Goal: Information Seeking & Learning: Learn about a topic

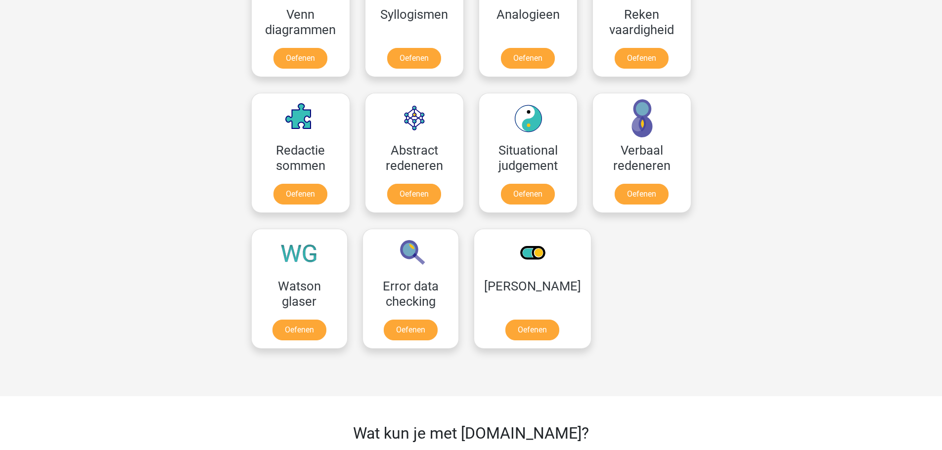
scroll to position [593, 0]
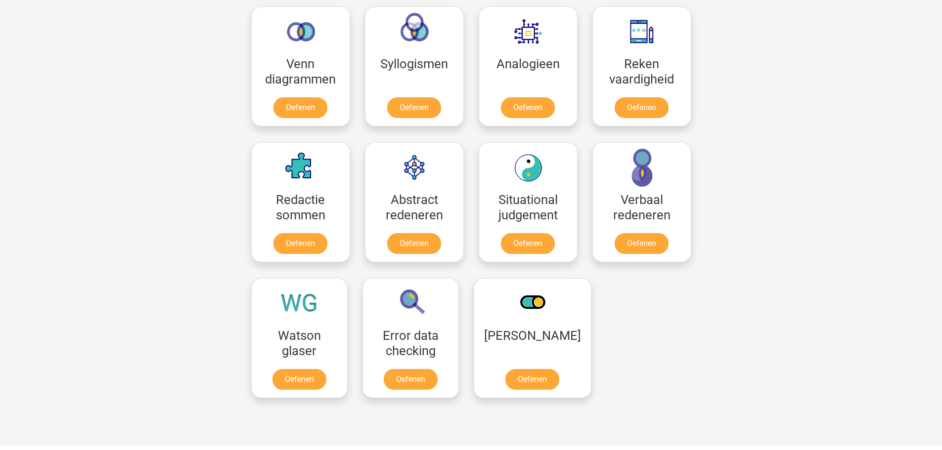
click at [827, 235] on div "Registreer Nederlands English" at bounding box center [471, 191] width 942 height 1568
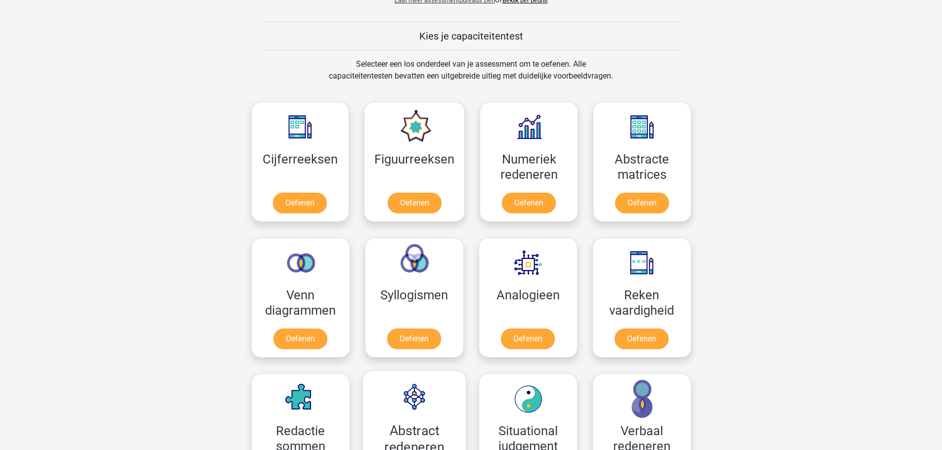
scroll to position [297, 0]
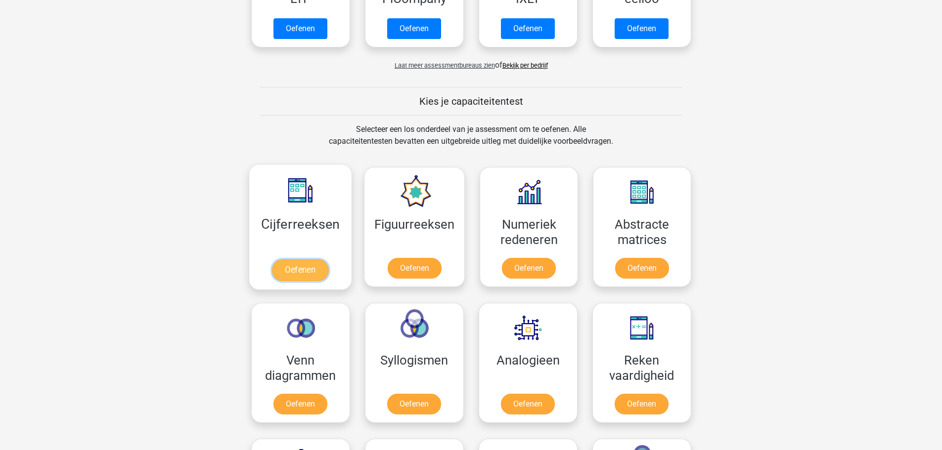
click at [298, 268] on link "Oefenen" at bounding box center [300, 271] width 56 height 22
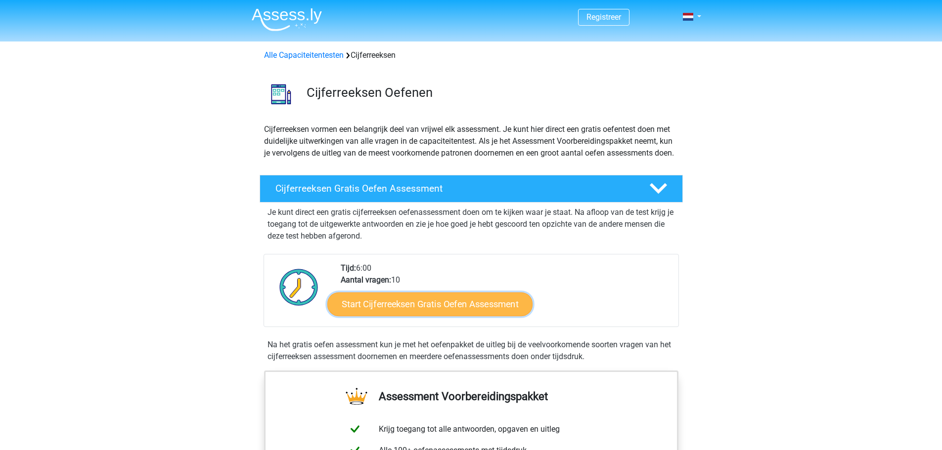
click at [411, 316] on link "Start Cijferreeksen Gratis Oefen Assessment" at bounding box center [429, 304] width 205 height 24
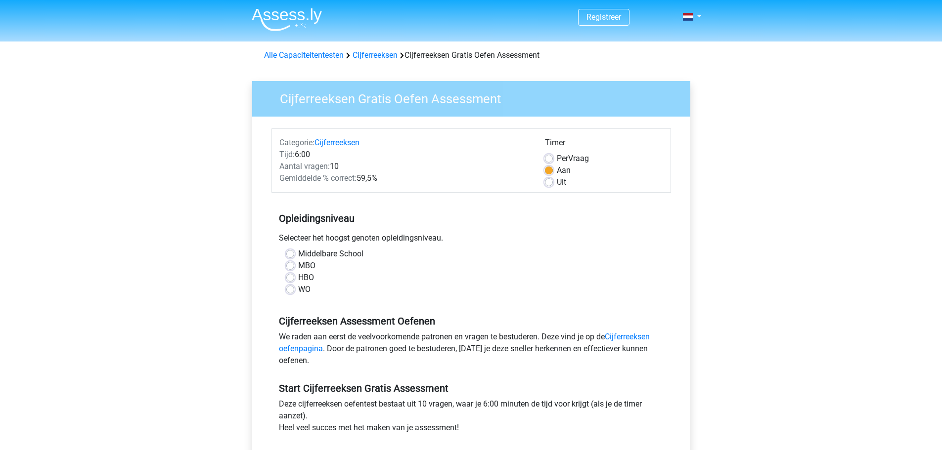
click at [298, 288] on label "WO" at bounding box center [304, 290] width 12 height 12
click at [289, 288] on input "WO" at bounding box center [290, 289] width 8 height 10
radio input "true"
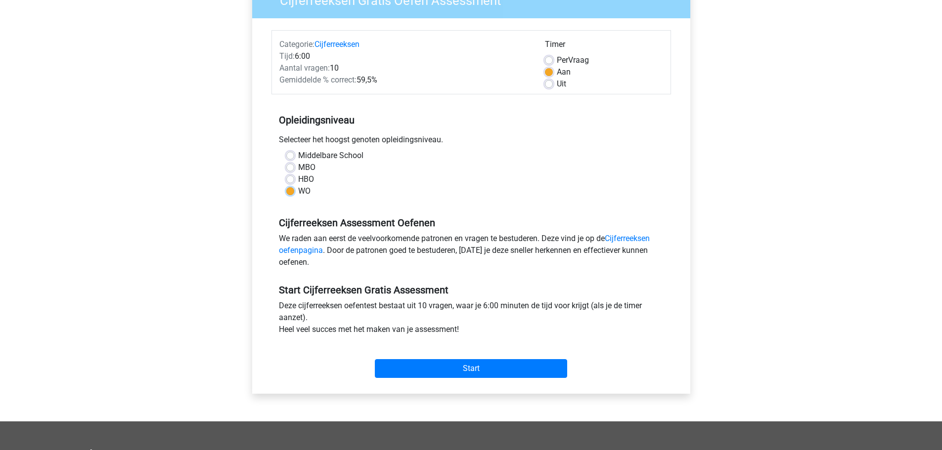
scroll to position [148, 0]
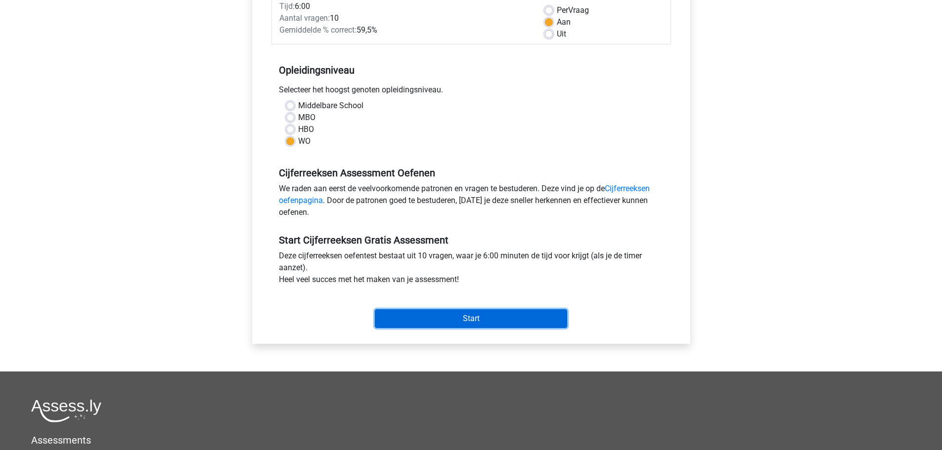
click at [471, 318] on input "Start" at bounding box center [471, 318] width 192 height 19
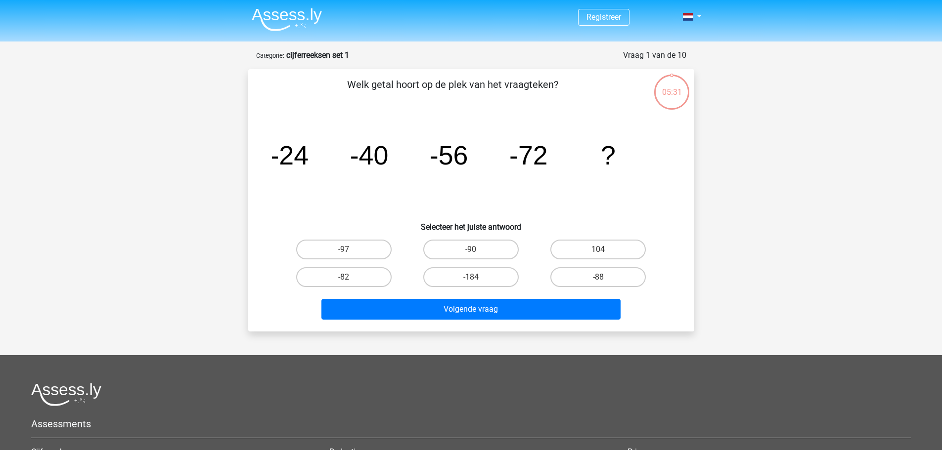
click at [505, 166] on icon "image/svg+xml -24 -40 -56 -72 ?" at bounding box center [471, 165] width 398 height 100
click at [306, 184] on icon "image/svg+xml -24 -40 -56 -72 ?" at bounding box center [471, 165] width 398 height 100
click at [605, 278] on label "-88" at bounding box center [597, 277] width 95 height 20
click at [605, 278] on input "-88" at bounding box center [601, 280] width 6 height 6
radio input "true"
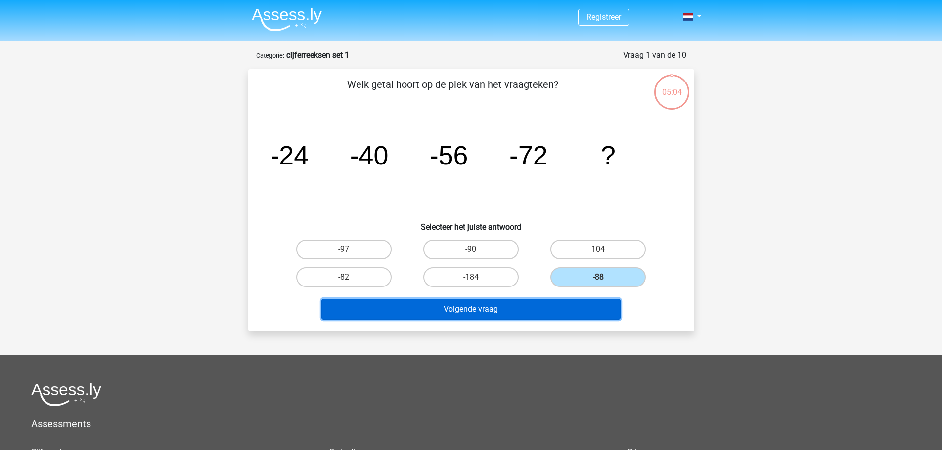
click at [472, 309] on button "Volgende vraag" at bounding box center [470, 309] width 299 height 21
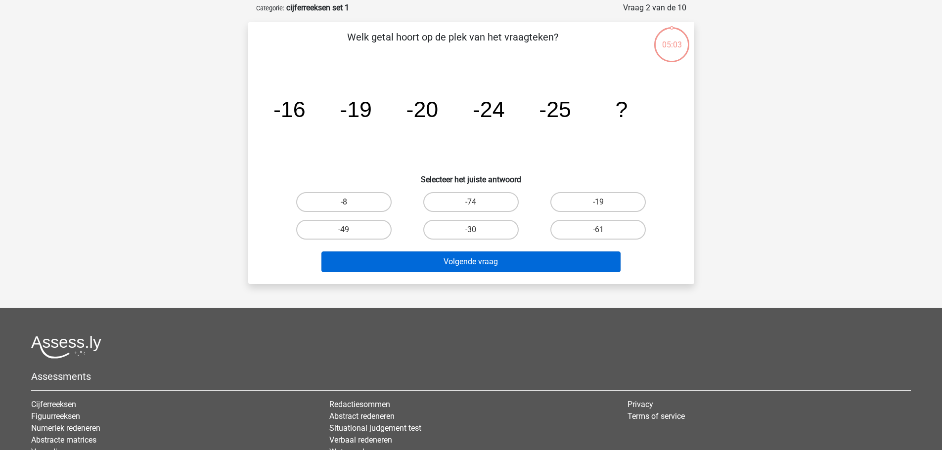
scroll to position [49, 0]
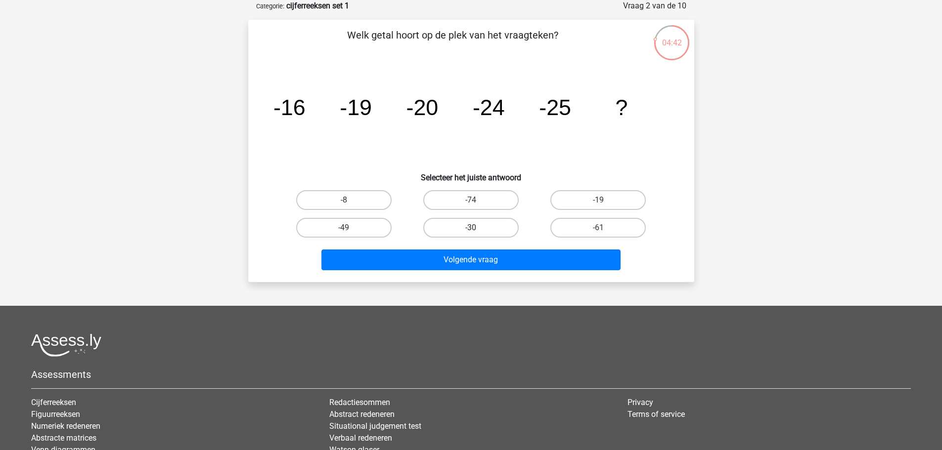
click at [453, 229] on label "-30" at bounding box center [470, 228] width 95 height 20
click at [471, 229] on input "-30" at bounding box center [474, 231] width 6 height 6
radio input "true"
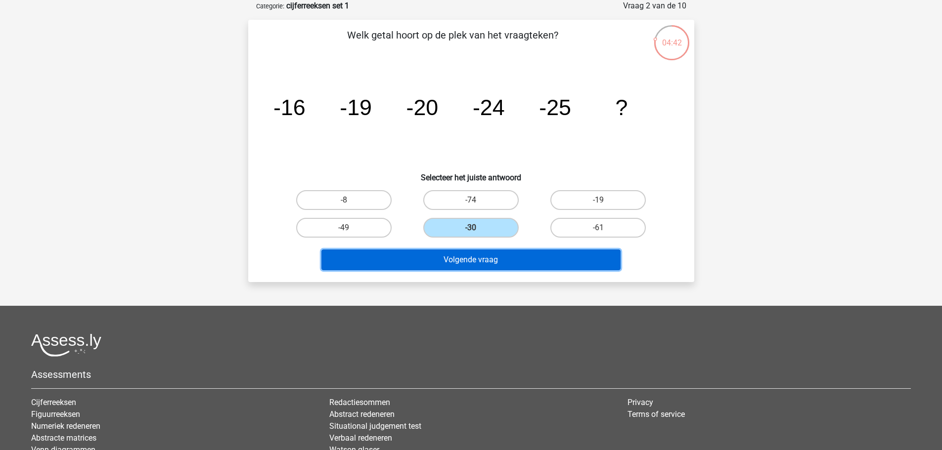
click at [463, 259] on button "Volgende vraag" at bounding box center [470, 260] width 299 height 21
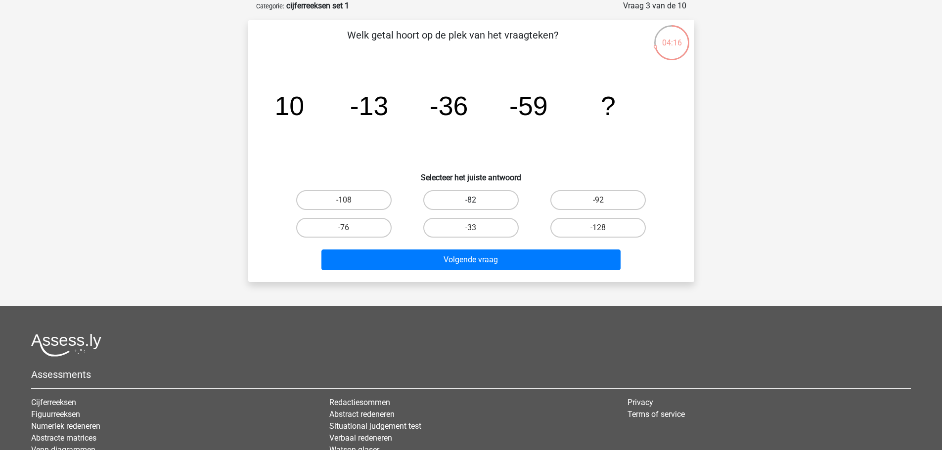
click at [463, 199] on label "-82" at bounding box center [470, 200] width 95 height 20
click at [471, 200] on input "-82" at bounding box center [474, 203] width 6 height 6
radio input "true"
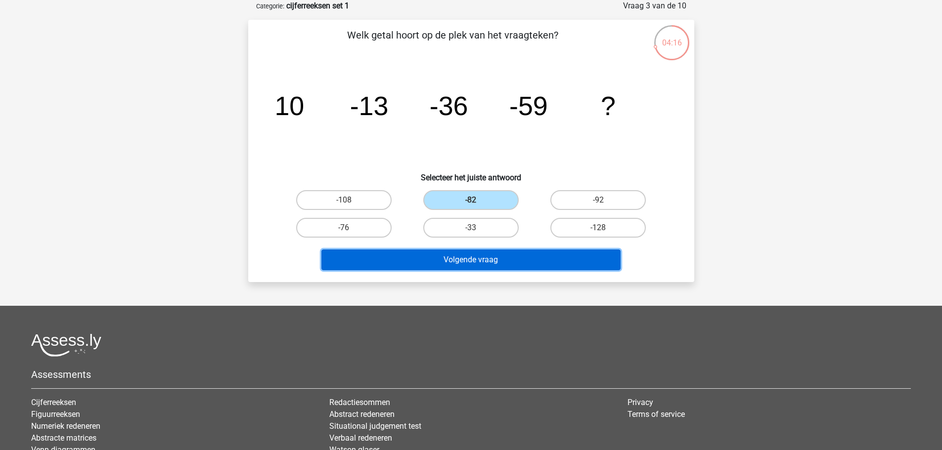
click at [461, 259] on button "Volgende vraag" at bounding box center [470, 260] width 299 height 21
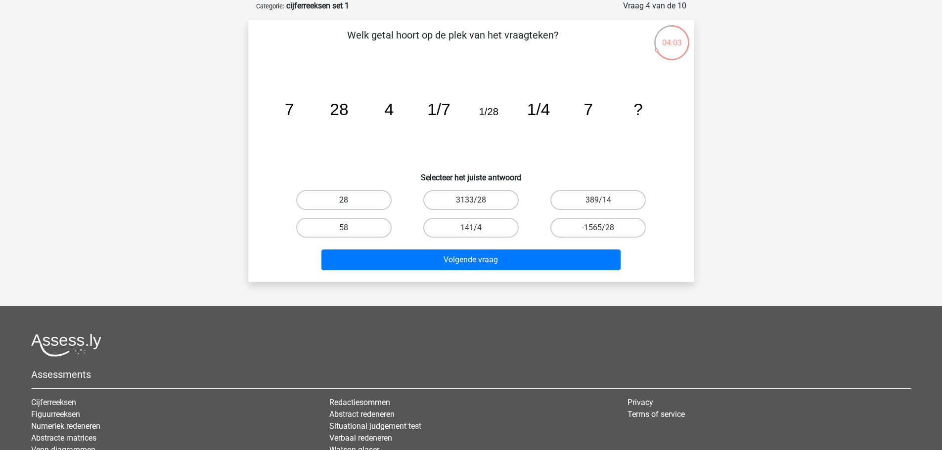
click at [341, 196] on label "28" at bounding box center [343, 200] width 95 height 20
click at [344, 200] on input "28" at bounding box center [347, 203] width 6 height 6
radio input "true"
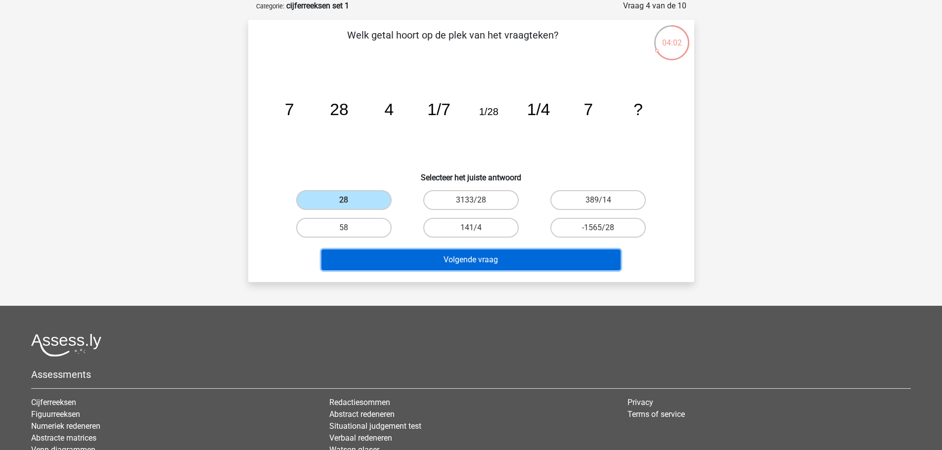
click at [436, 260] on button "Volgende vraag" at bounding box center [470, 260] width 299 height 21
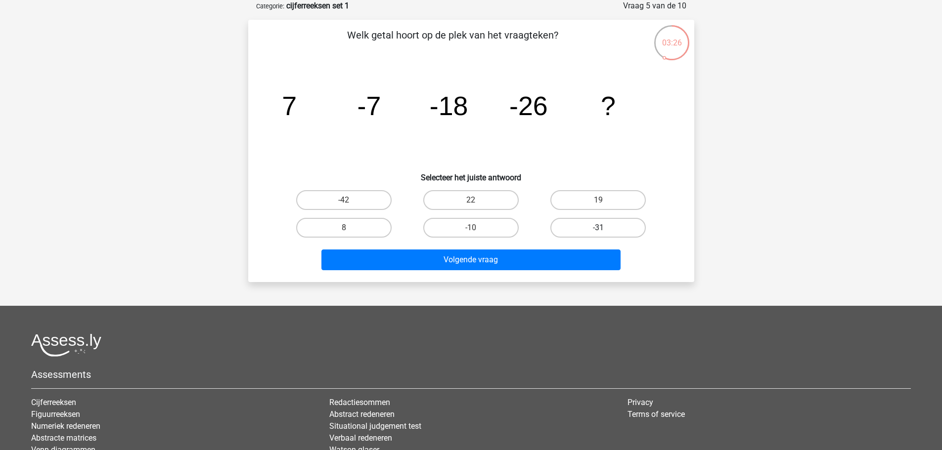
click at [602, 226] on label "-31" at bounding box center [597, 228] width 95 height 20
click at [602, 228] on input "-31" at bounding box center [601, 231] width 6 height 6
radio input "true"
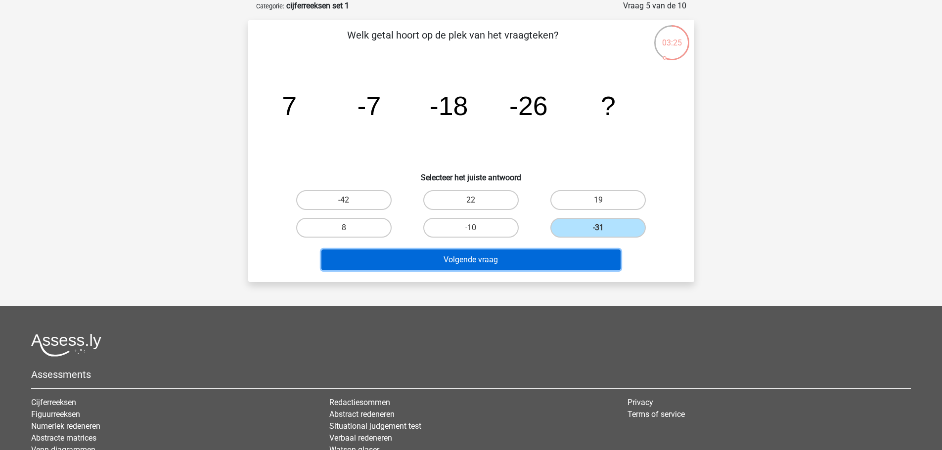
click at [474, 258] on button "Volgende vraag" at bounding box center [470, 260] width 299 height 21
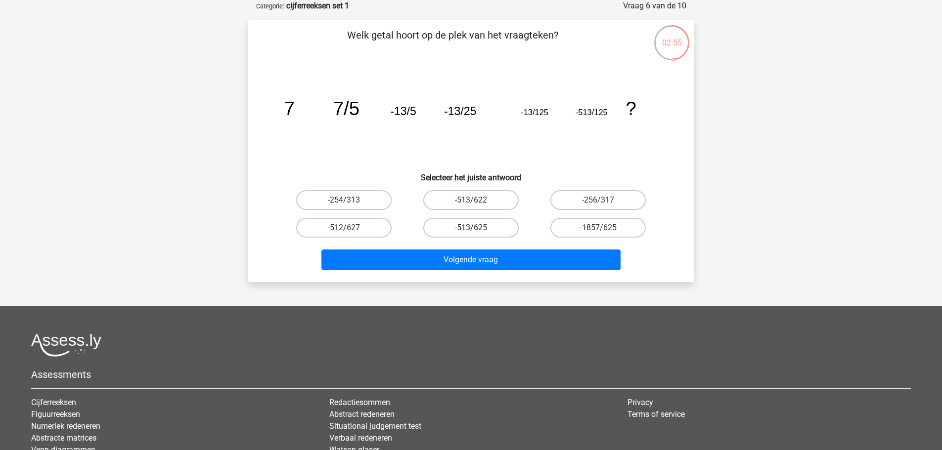
click at [508, 221] on label "-513/625" at bounding box center [470, 228] width 95 height 20
click at [477, 228] on input "-513/625" at bounding box center [474, 231] width 6 height 6
radio input "true"
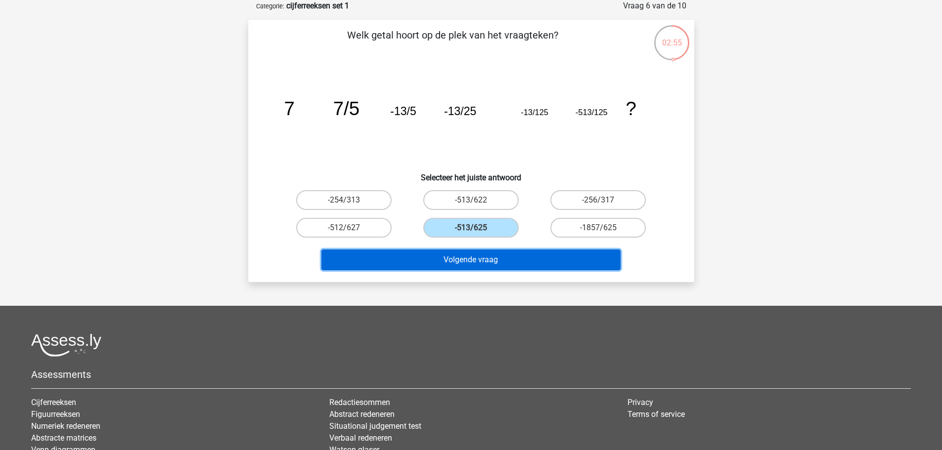
click at [509, 255] on button "Volgende vraag" at bounding box center [470, 260] width 299 height 21
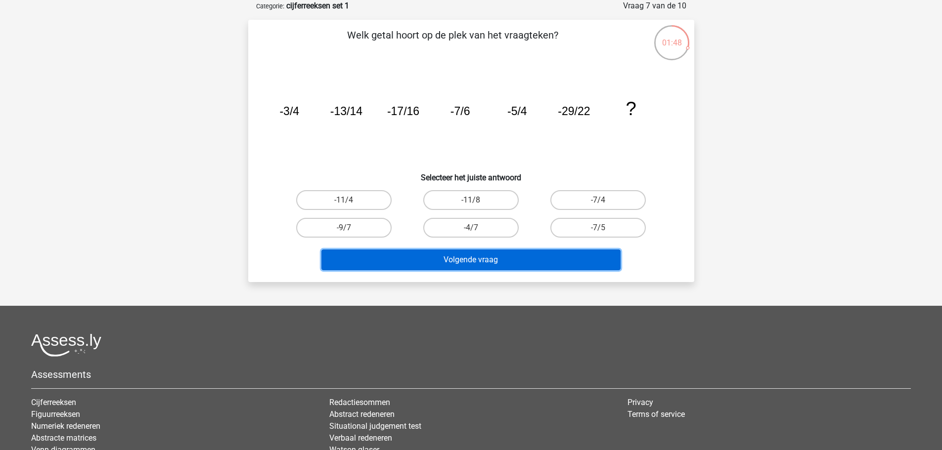
click at [443, 259] on button "Volgende vraag" at bounding box center [470, 260] width 299 height 21
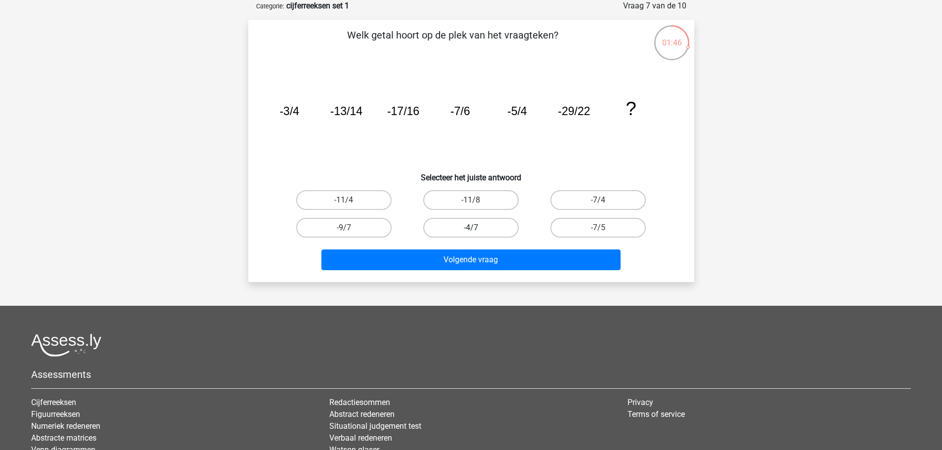
click at [447, 218] on label "-4/7" at bounding box center [470, 228] width 95 height 20
click at [471, 228] on input "-4/7" at bounding box center [474, 231] width 6 height 6
radio input "true"
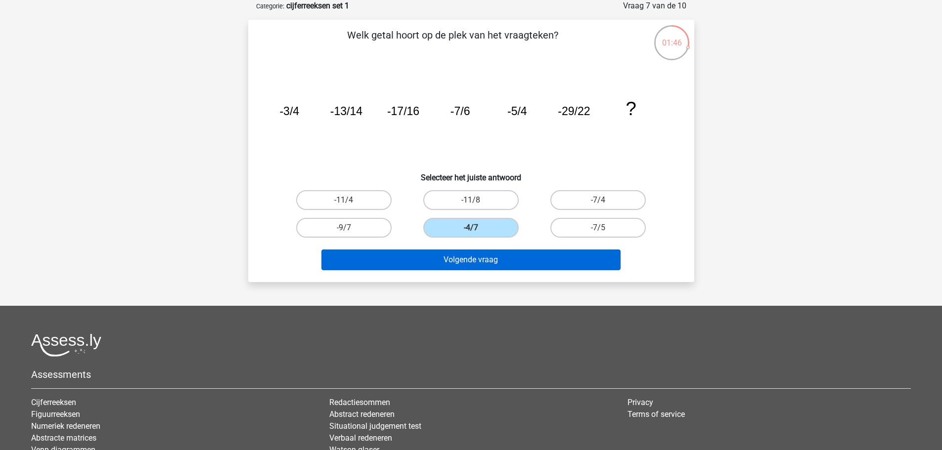
click at [448, 249] on div "Volgende vraag" at bounding box center [471, 258] width 414 height 33
click at [449, 257] on button "Volgende vraag" at bounding box center [470, 260] width 299 height 21
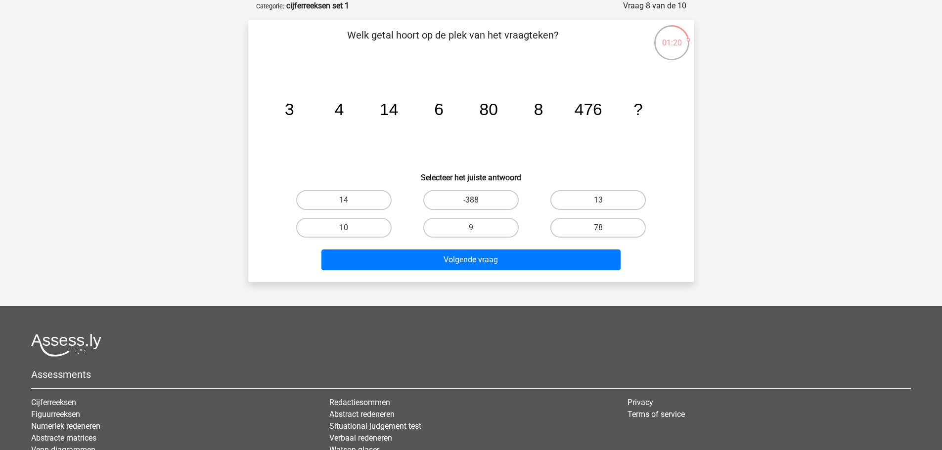
click at [348, 229] on input "10" at bounding box center [347, 231] width 6 height 6
radio input "true"
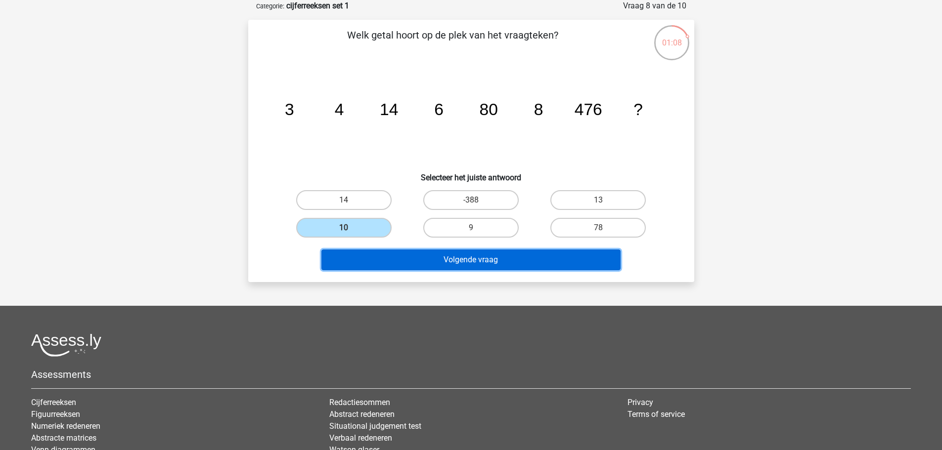
click at [456, 263] on button "Volgende vraag" at bounding box center [470, 260] width 299 height 21
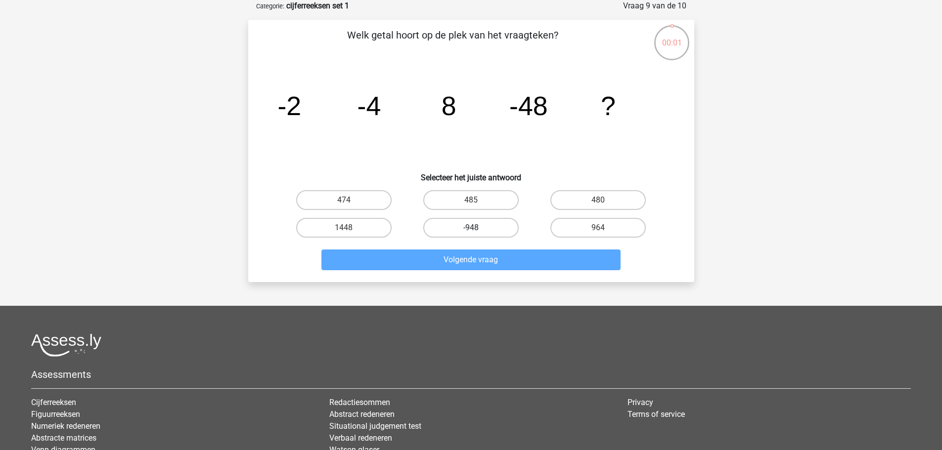
click at [463, 224] on label "-948" at bounding box center [470, 228] width 95 height 20
click at [471, 228] on input "-948" at bounding box center [474, 231] width 6 height 6
radio input "true"
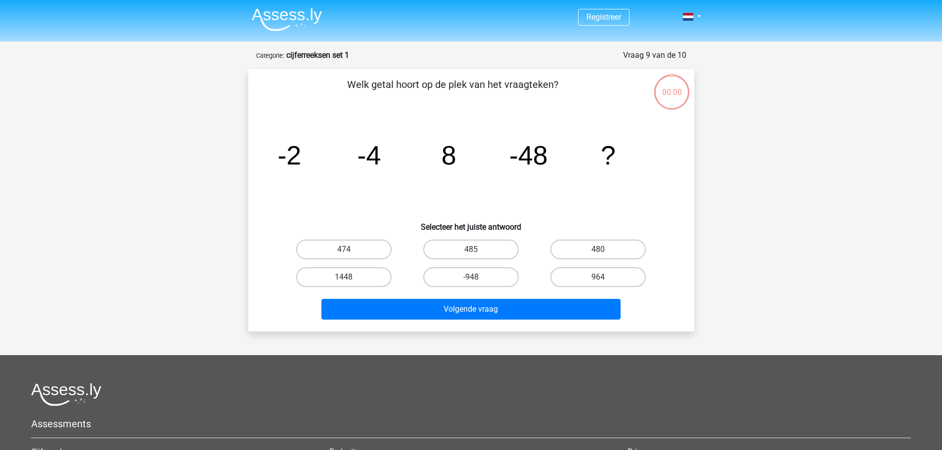
scroll to position [49, 0]
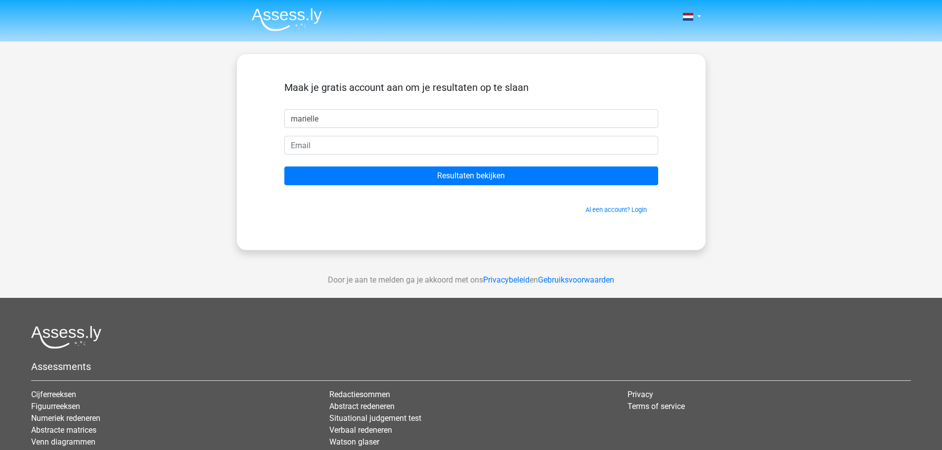
type input "marielle"
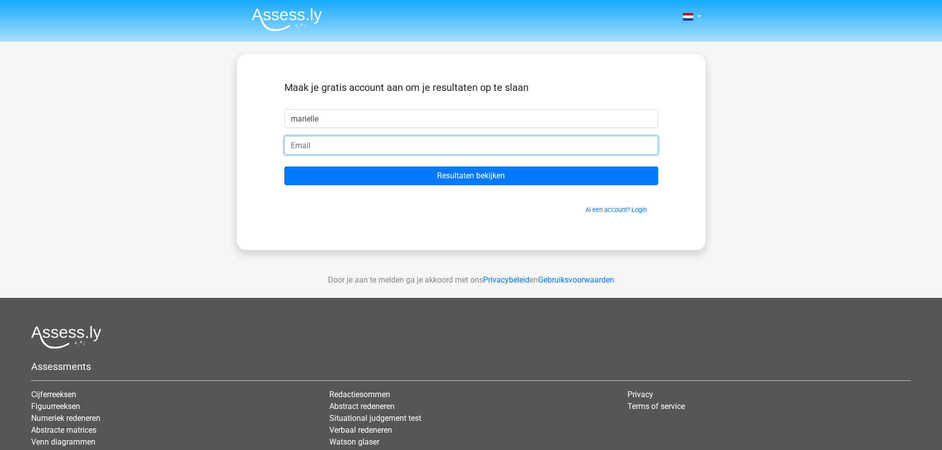
type input "v"
type input "[EMAIL_ADDRESS][DOMAIN_NAME]"
click at [284, 167] on input "Resultaten bekijken" at bounding box center [471, 176] width 374 height 19
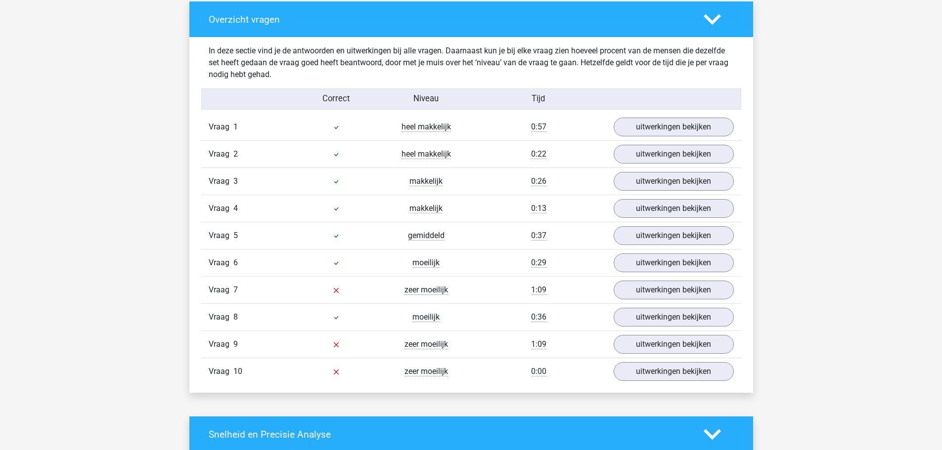
scroll to position [742, 0]
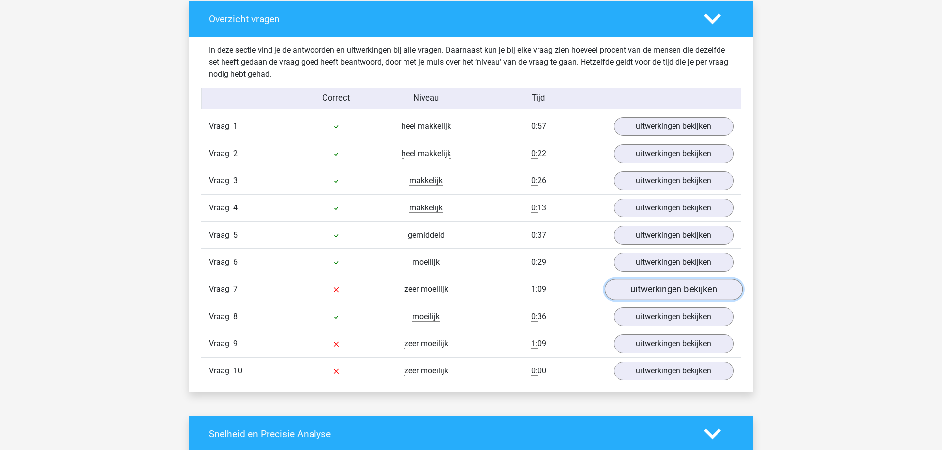
click at [679, 289] on link "uitwerkingen bekijken" at bounding box center [673, 290] width 138 height 22
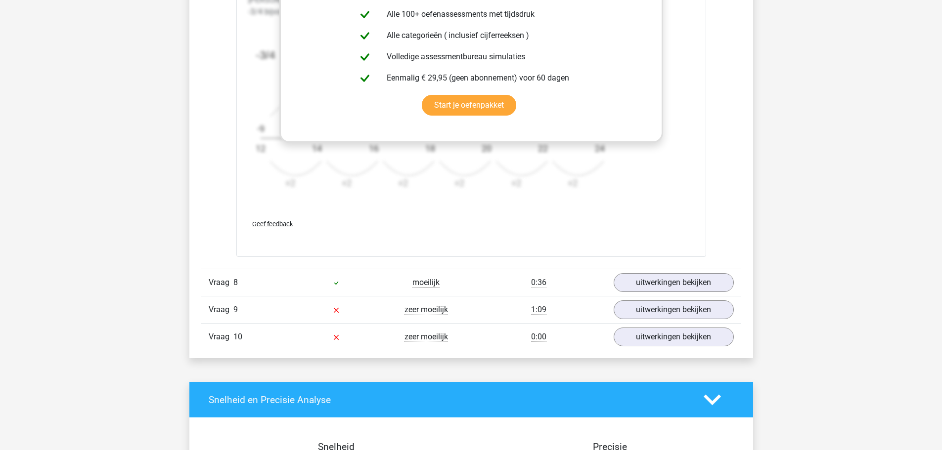
scroll to position [1434, 0]
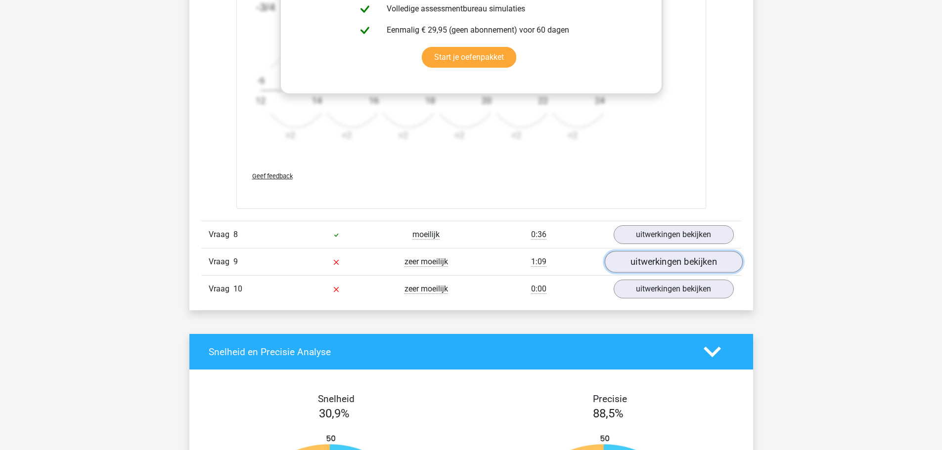
click at [630, 265] on link "uitwerkingen bekijken" at bounding box center [673, 262] width 138 height 22
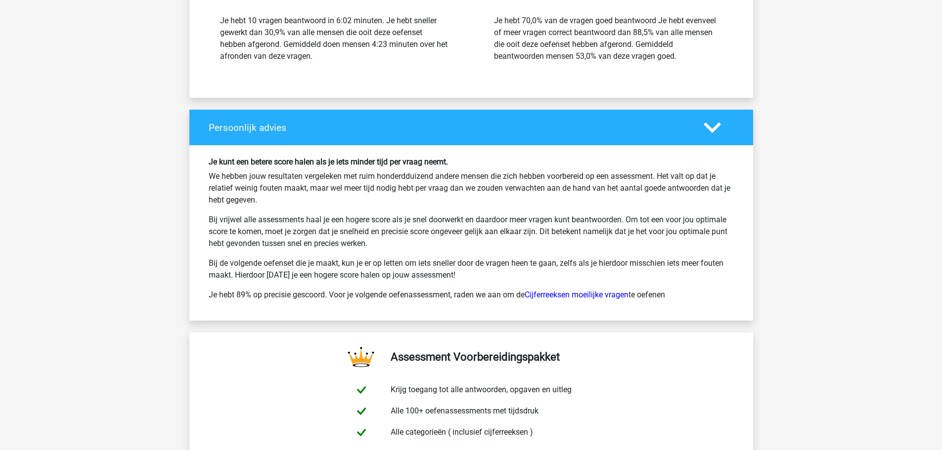
scroll to position [2620, 0]
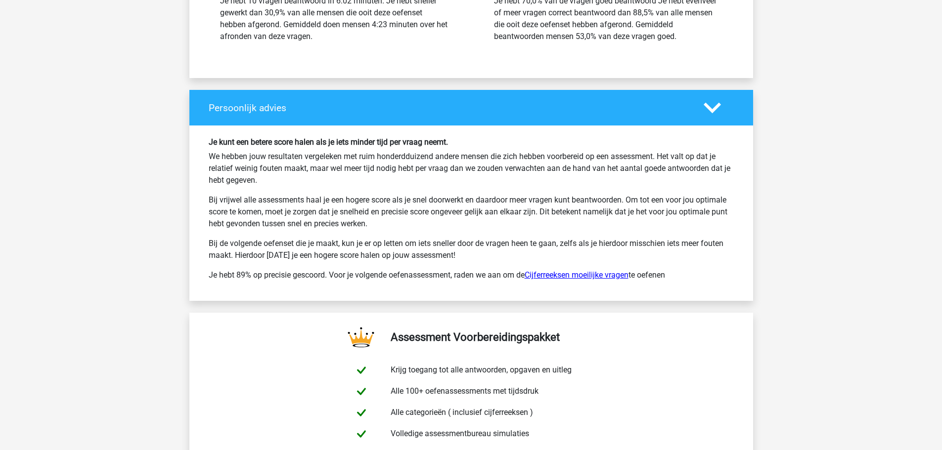
click at [614, 274] on link "Cijferreeksen moeilijke vragen" at bounding box center [577, 274] width 104 height 9
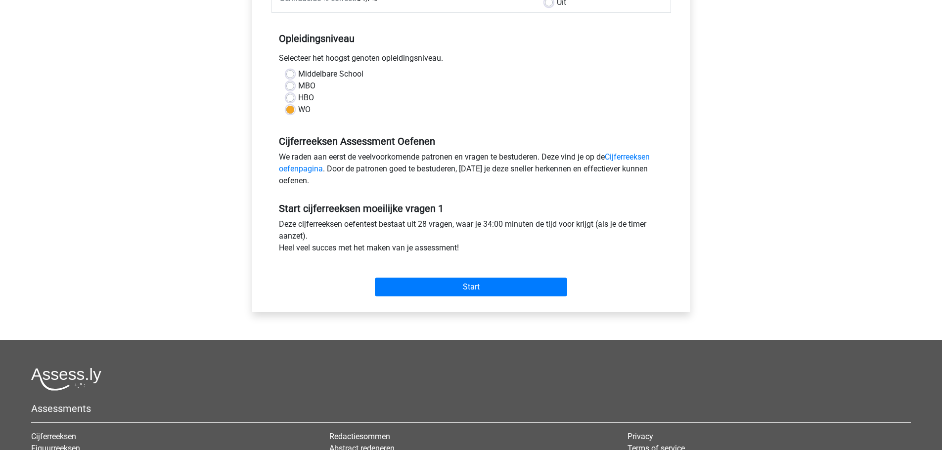
scroll to position [247, 0]
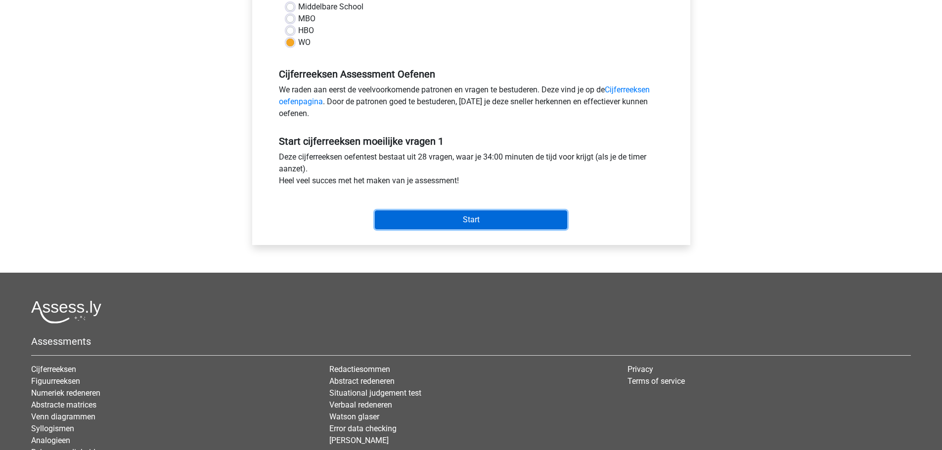
click at [475, 221] on input "Start" at bounding box center [471, 220] width 192 height 19
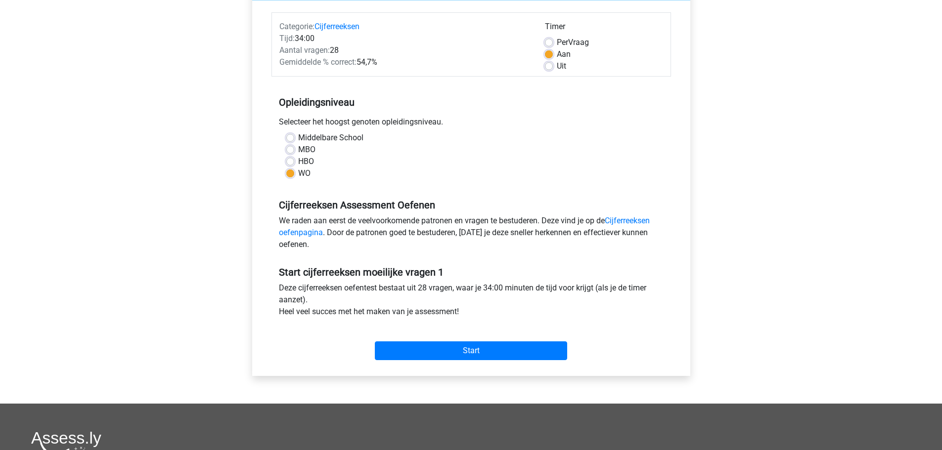
scroll to position [0, 0]
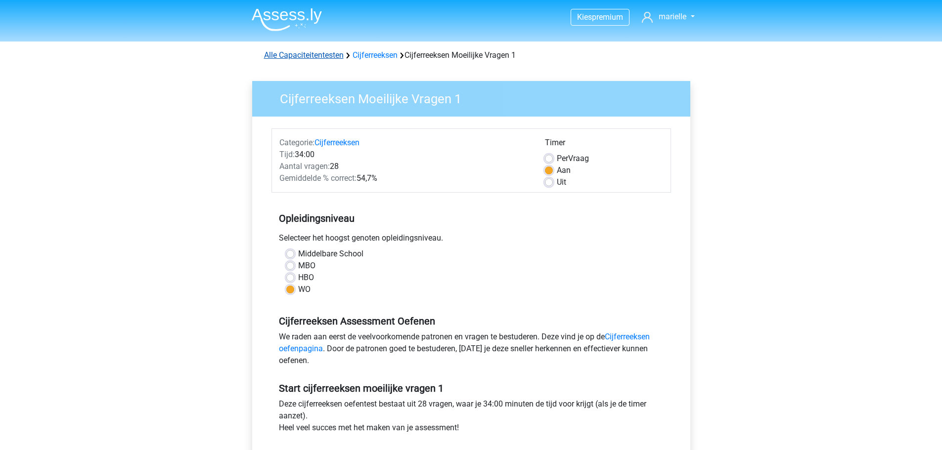
click at [307, 53] on link "Alle Capaciteitentesten" at bounding box center [304, 54] width 80 height 9
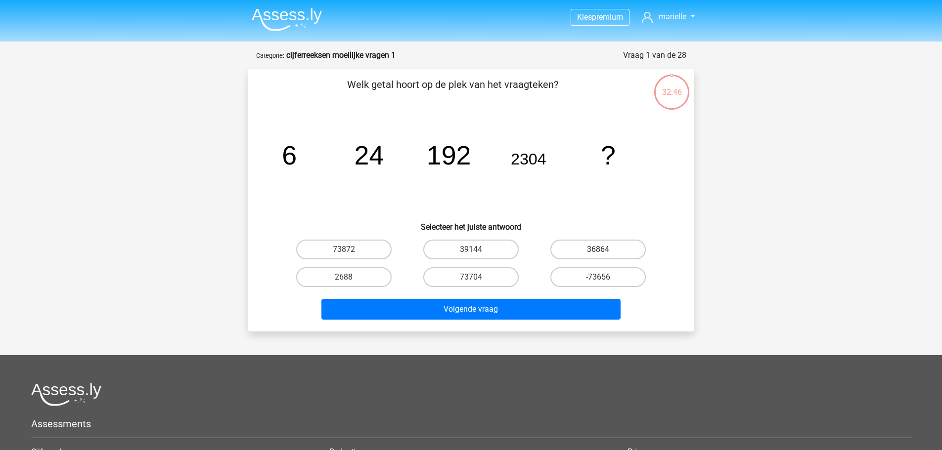
click at [593, 249] on label "36864" at bounding box center [597, 250] width 95 height 20
click at [598, 250] on input "36864" at bounding box center [601, 253] width 6 height 6
radio input "true"
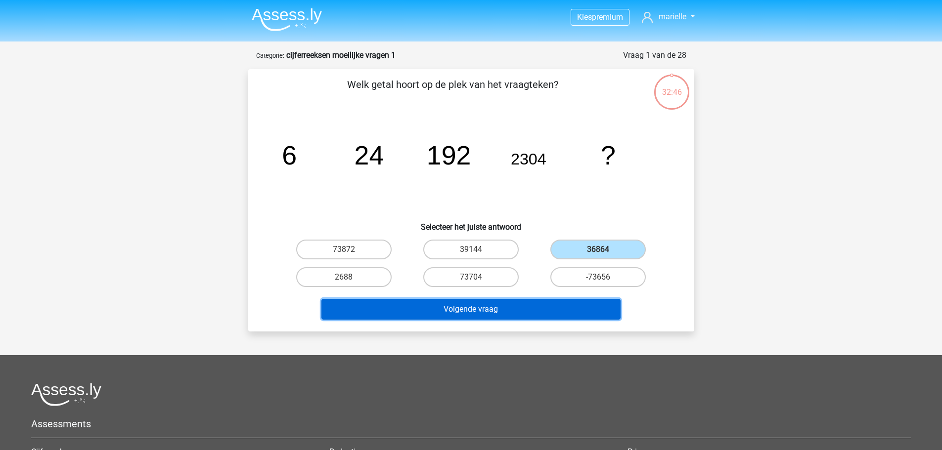
click at [430, 309] on button "Volgende vraag" at bounding box center [470, 309] width 299 height 21
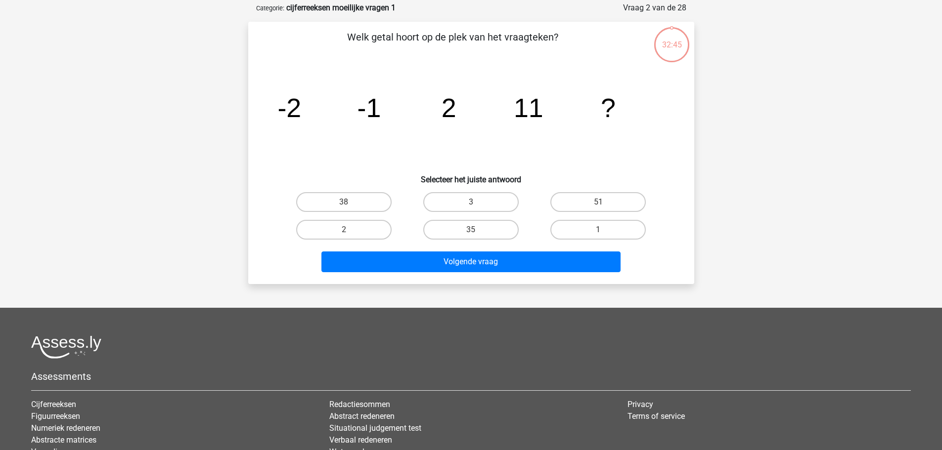
scroll to position [49, 0]
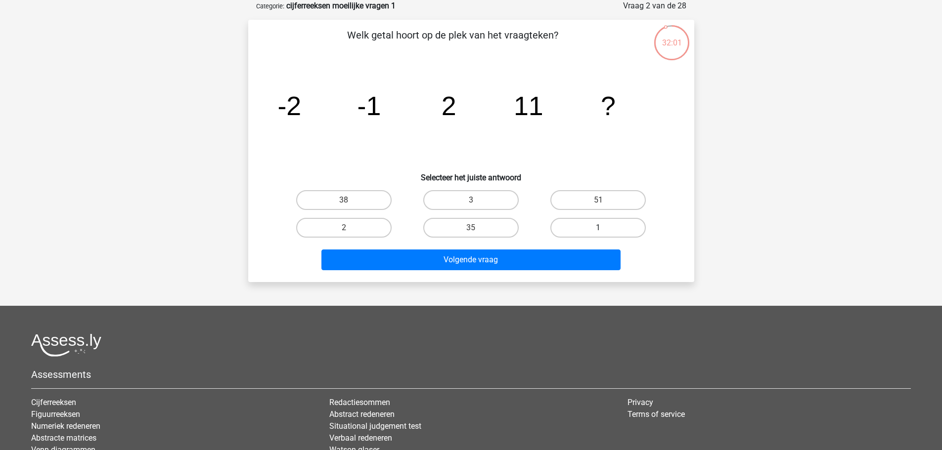
click at [606, 227] on label "1" at bounding box center [597, 228] width 95 height 20
click at [605, 228] on input "1" at bounding box center [601, 231] width 6 height 6
radio input "true"
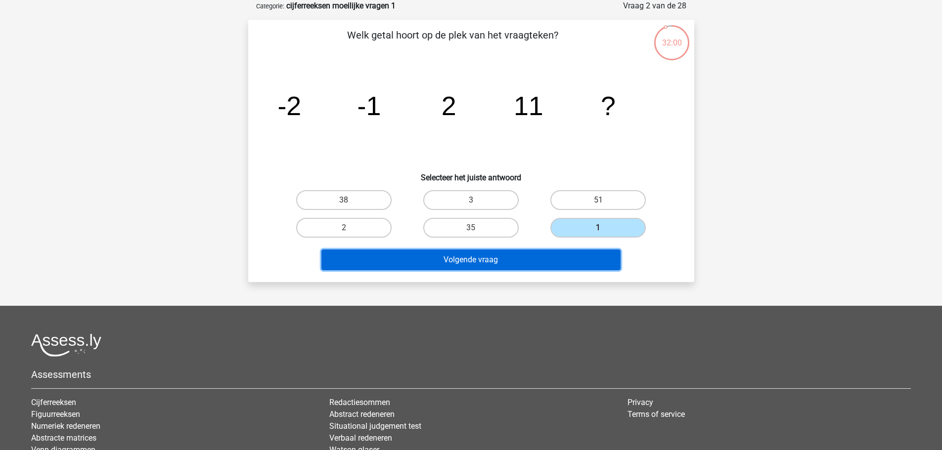
click at [497, 258] on button "Volgende vraag" at bounding box center [470, 260] width 299 height 21
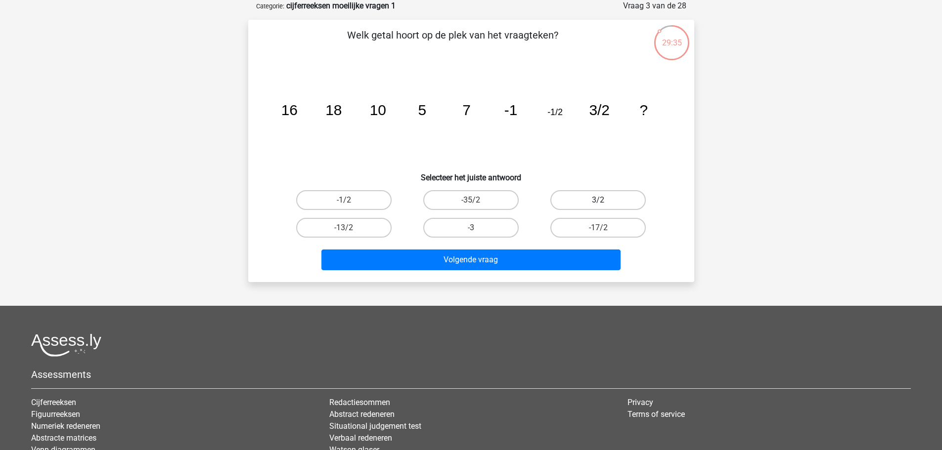
click at [585, 204] on label "3/2" at bounding box center [597, 200] width 95 height 20
click at [598, 204] on input "3/2" at bounding box center [601, 203] width 6 height 6
radio input "true"
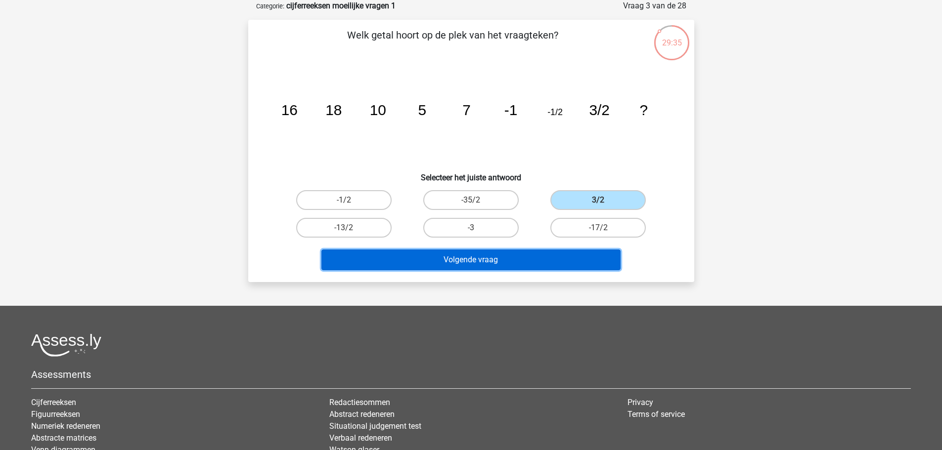
click at [470, 259] on button "Volgende vraag" at bounding box center [470, 260] width 299 height 21
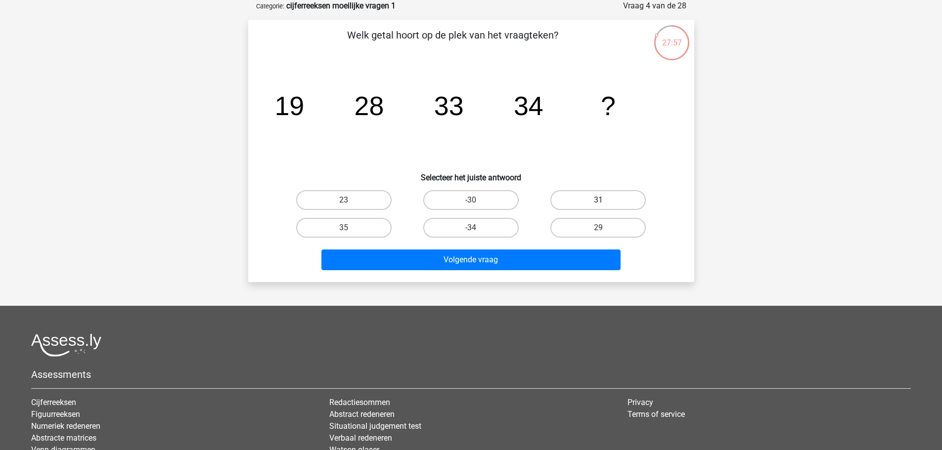
click at [602, 211] on div "31" at bounding box center [597, 200] width 127 height 28
click at [603, 199] on label "31" at bounding box center [597, 200] width 95 height 20
click at [603, 200] on input "31" at bounding box center [601, 203] width 6 height 6
radio input "true"
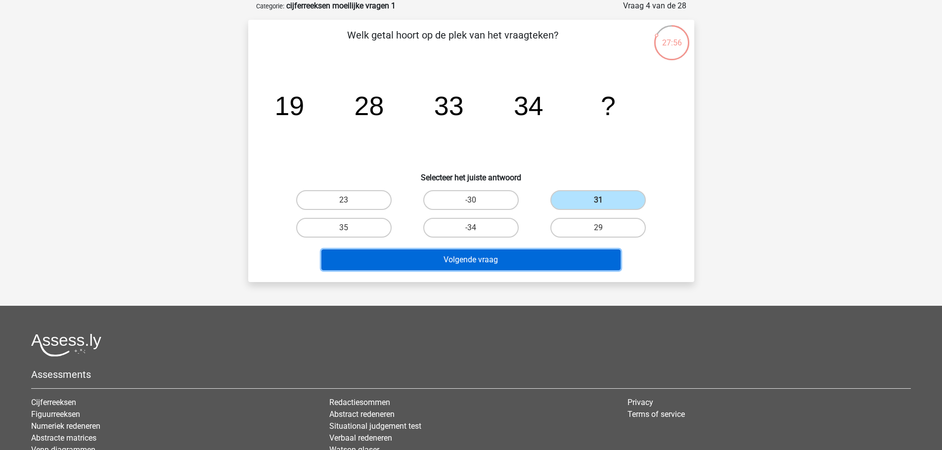
click at [567, 262] on button "Volgende vraag" at bounding box center [470, 260] width 299 height 21
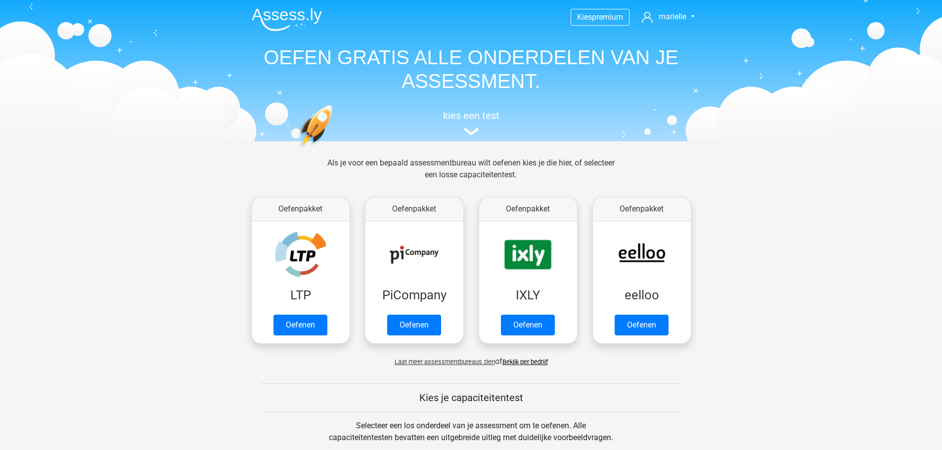
scroll to position [420, 0]
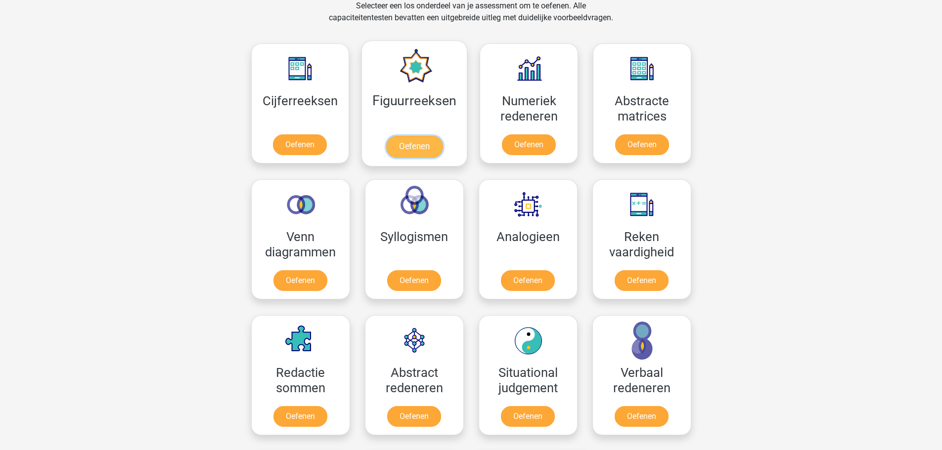
click at [439, 136] on link "Oefenen" at bounding box center [414, 147] width 56 height 22
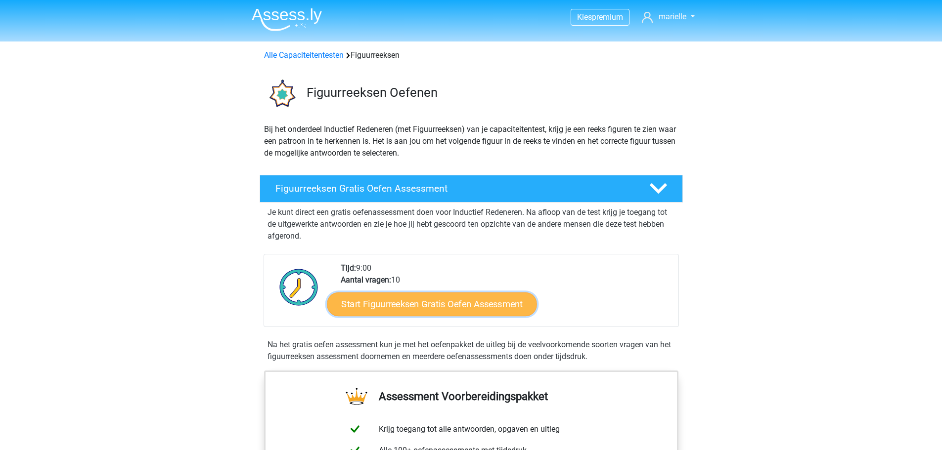
click at [407, 304] on link "Start Figuurreeksen Gratis Oefen Assessment" at bounding box center [432, 304] width 210 height 24
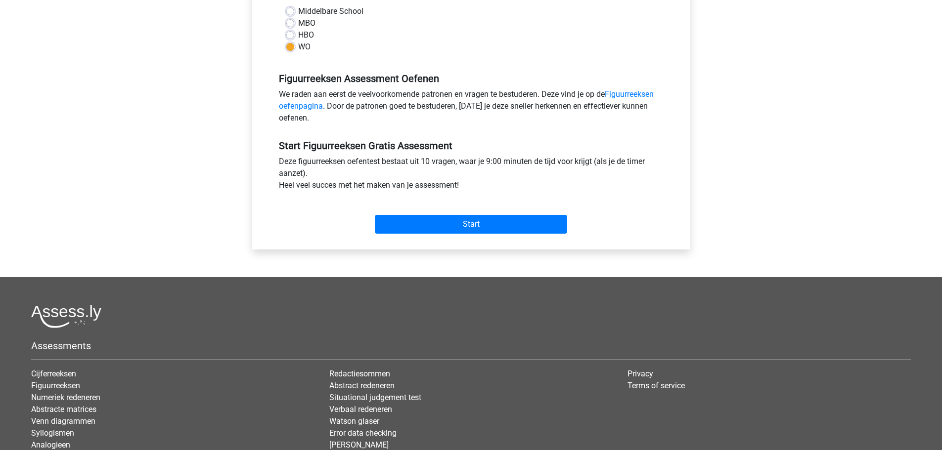
scroll to position [247, 0]
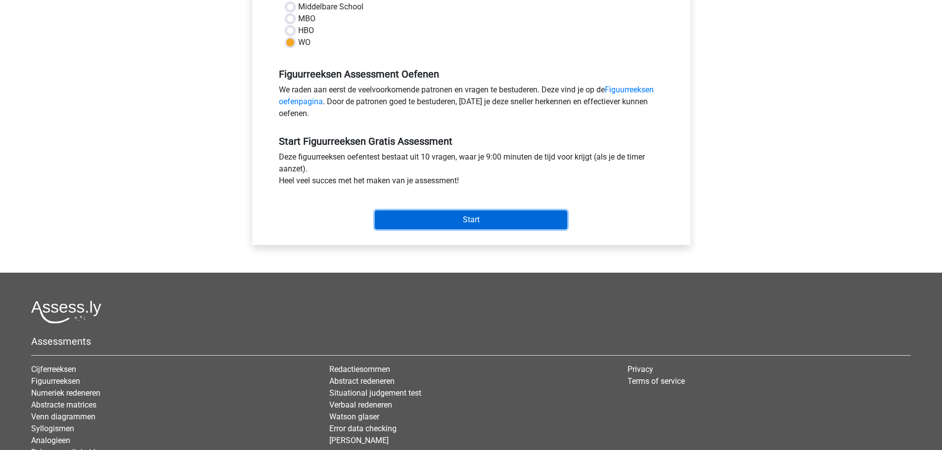
click at [465, 218] on input "Start" at bounding box center [471, 220] width 192 height 19
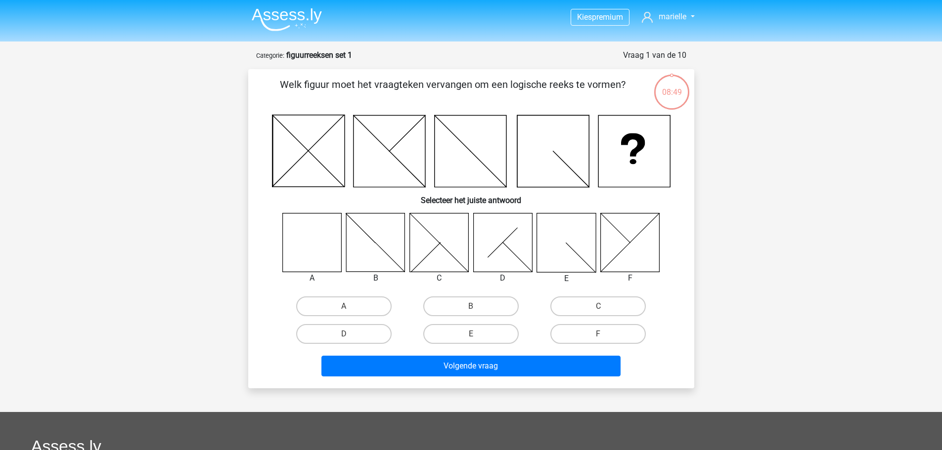
click at [315, 251] on icon at bounding box center [311, 242] width 59 height 59
click at [345, 302] on label "A" at bounding box center [343, 307] width 95 height 20
click at [345, 307] on input "A" at bounding box center [347, 310] width 6 height 6
radio input "true"
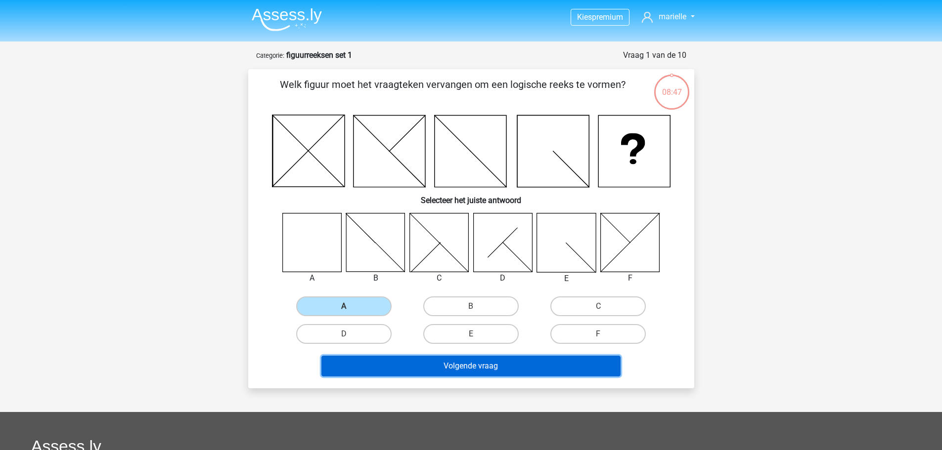
click at [474, 367] on button "Volgende vraag" at bounding box center [470, 366] width 299 height 21
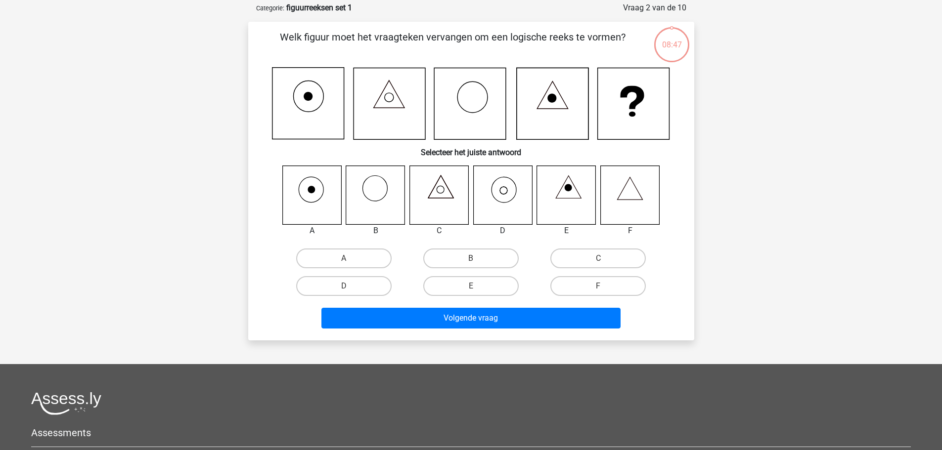
scroll to position [49, 0]
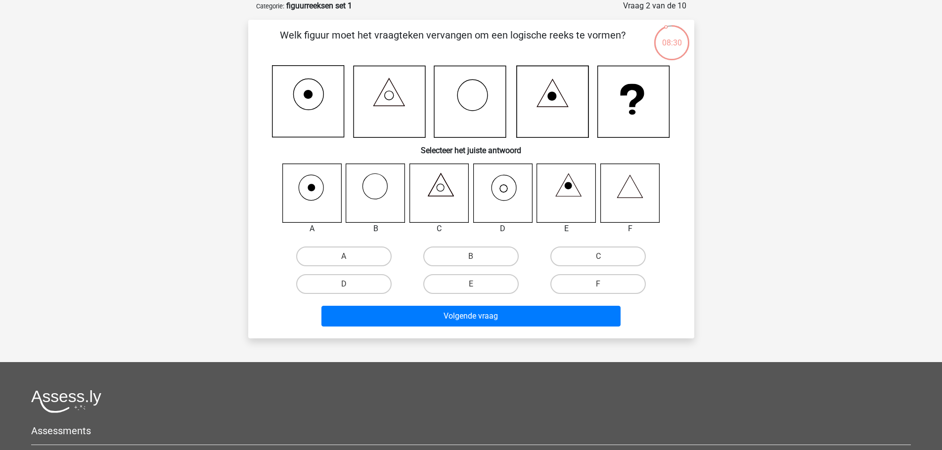
click at [446, 194] on icon at bounding box center [438, 193] width 59 height 59
click at [619, 260] on label "C" at bounding box center [597, 257] width 95 height 20
click at [605, 260] on input "C" at bounding box center [601, 260] width 6 height 6
radio input "true"
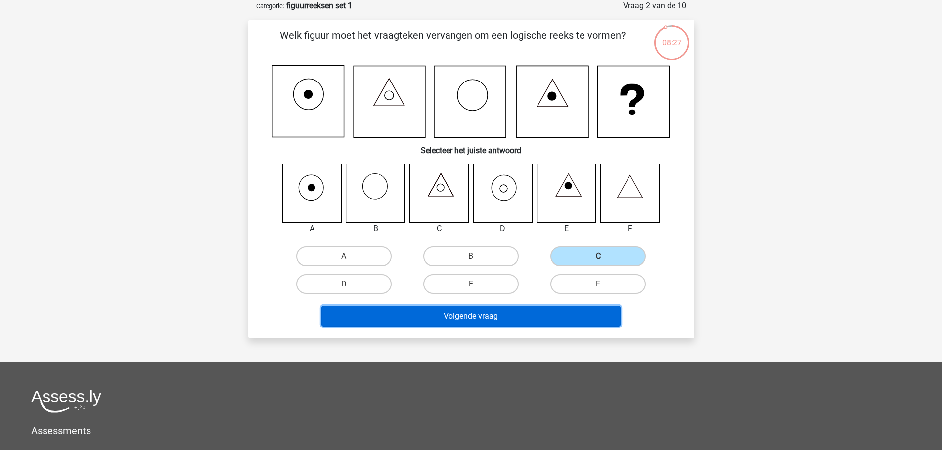
click at [507, 317] on button "Volgende vraag" at bounding box center [470, 316] width 299 height 21
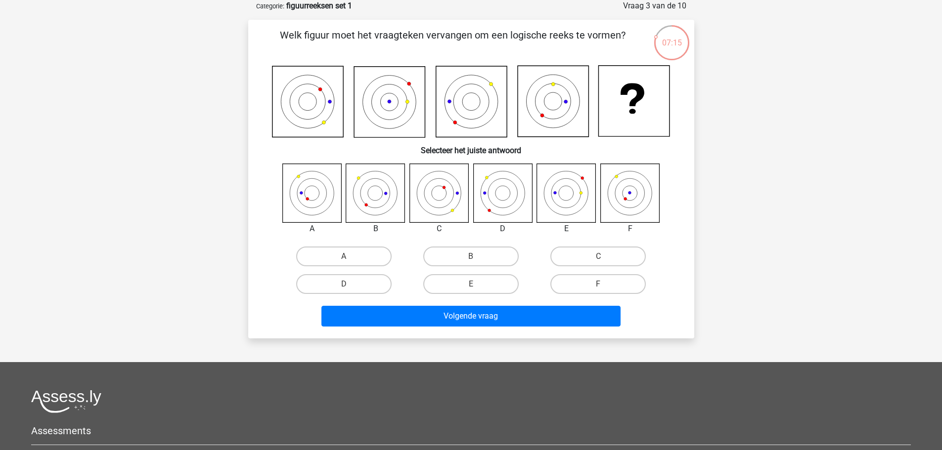
click at [315, 195] on icon at bounding box center [311, 193] width 59 height 59
click at [351, 253] on label "A" at bounding box center [343, 257] width 95 height 20
click at [350, 257] on input "A" at bounding box center [347, 260] width 6 height 6
radio input "true"
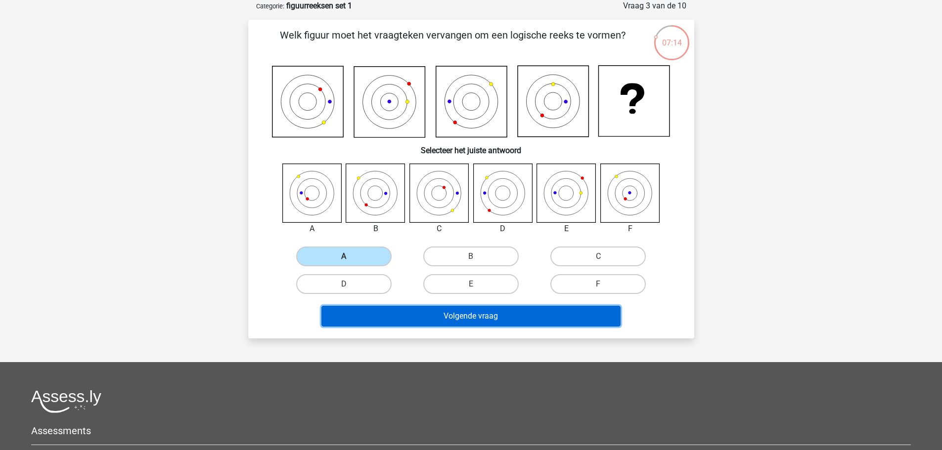
click at [448, 315] on button "Volgende vraag" at bounding box center [470, 316] width 299 height 21
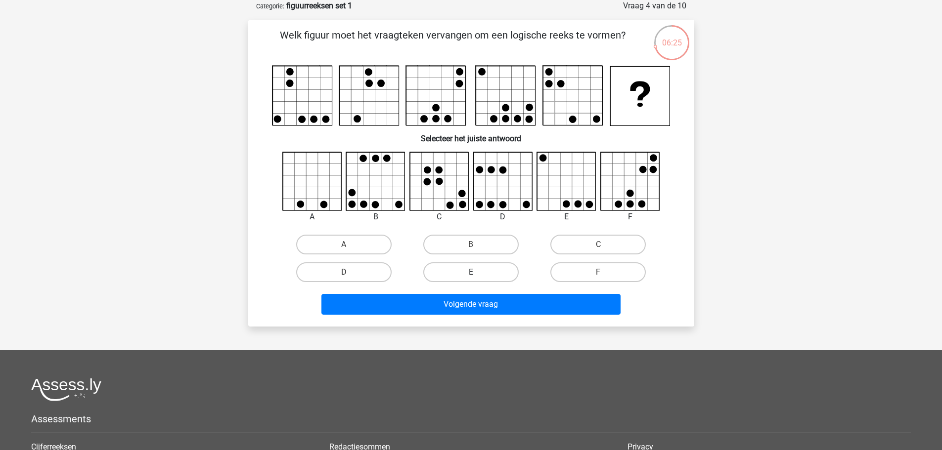
click at [466, 273] on label "E" at bounding box center [470, 273] width 95 height 20
click at [471, 273] on input "E" at bounding box center [474, 275] width 6 height 6
radio input "true"
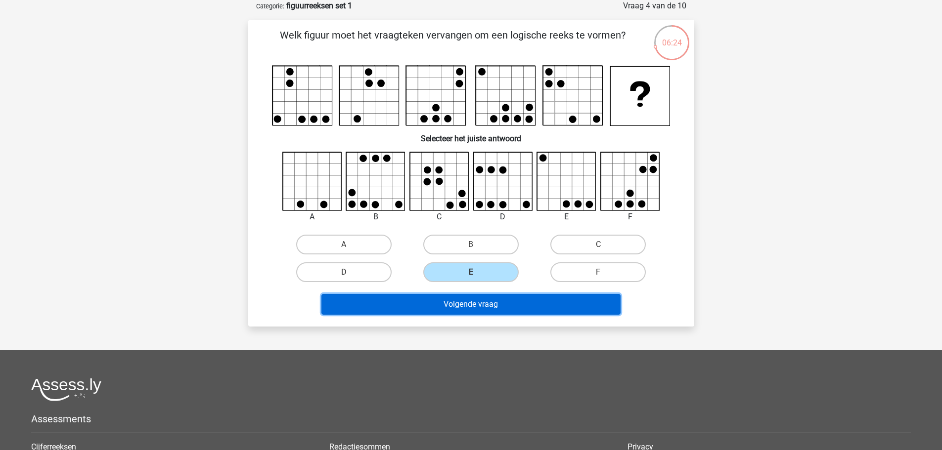
click at [474, 299] on button "Volgende vraag" at bounding box center [470, 304] width 299 height 21
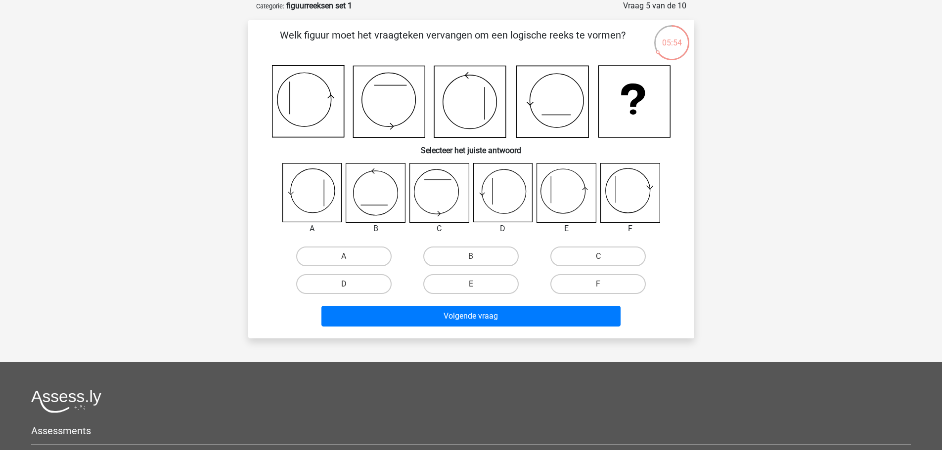
click at [572, 188] on icon at bounding box center [566, 193] width 59 height 59
click at [498, 281] on label "E" at bounding box center [470, 284] width 95 height 20
click at [477, 284] on input "E" at bounding box center [474, 287] width 6 height 6
radio input "true"
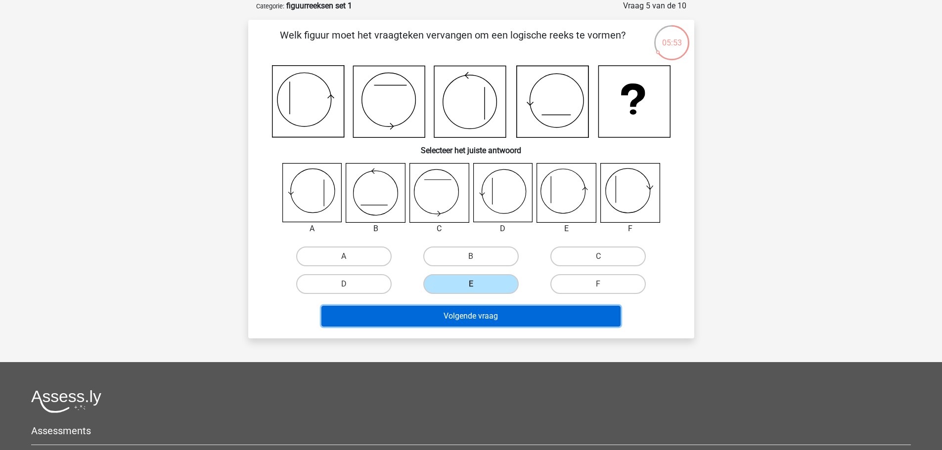
click at [496, 313] on button "Volgende vraag" at bounding box center [470, 316] width 299 height 21
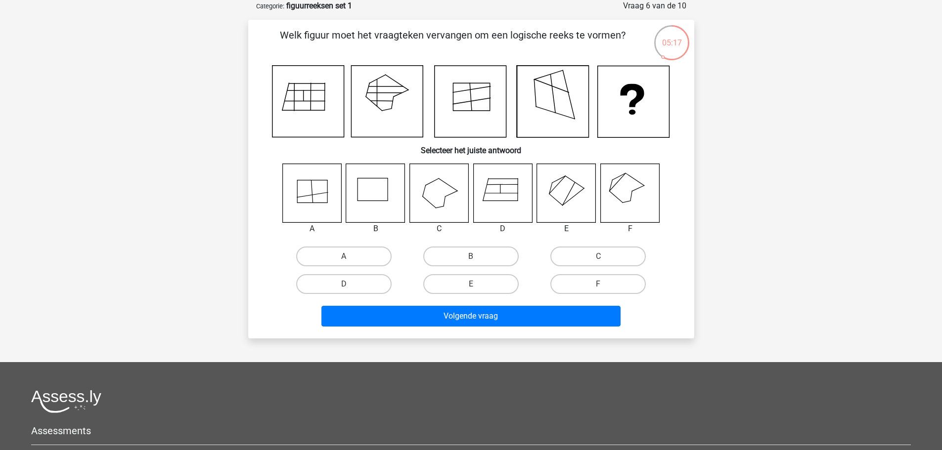
click at [629, 201] on icon at bounding box center [629, 193] width 59 height 59
click at [599, 281] on label "F" at bounding box center [597, 284] width 95 height 20
click at [599, 284] on input "F" at bounding box center [601, 287] width 6 height 6
radio input "true"
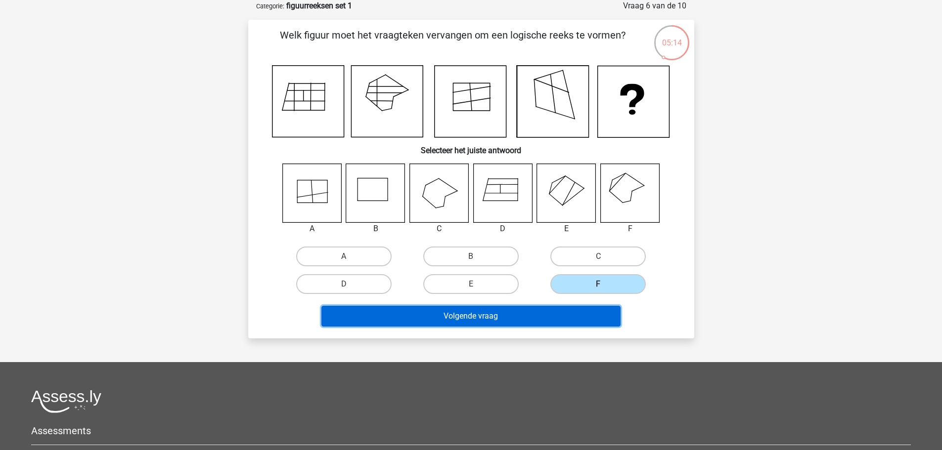
click at [504, 318] on button "Volgende vraag" at bounding box center [470, 316] width 299 height 21
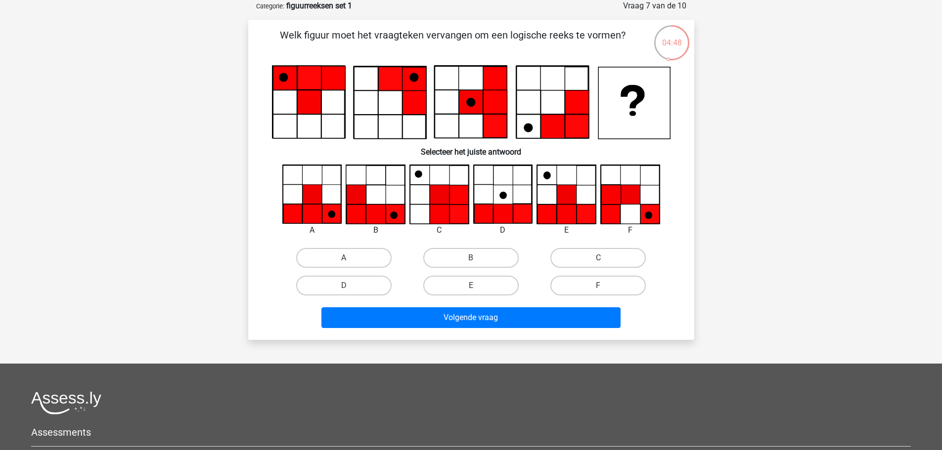
click at [344, 261] on input "A" at bounding box center [347, 261] width 6 height 6
radio input "true"
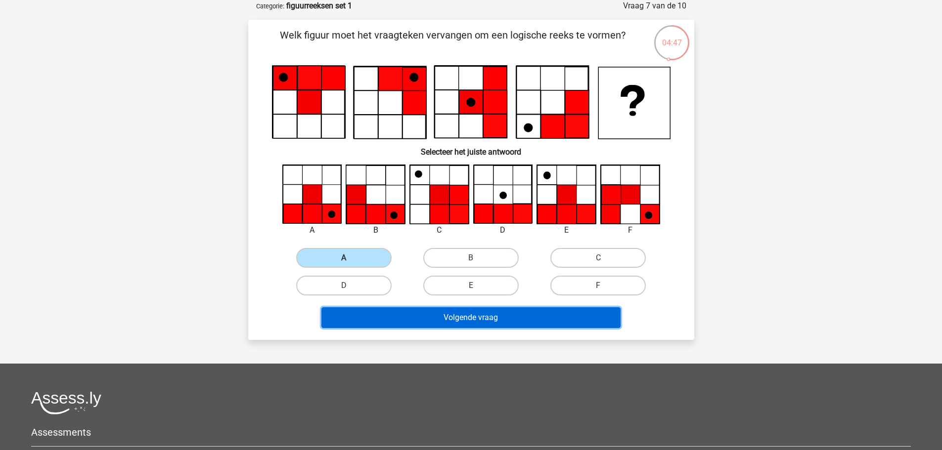
click at [432, 320] on button "Volgende vraag" at bounding box center [470, 318] width 299 height 21
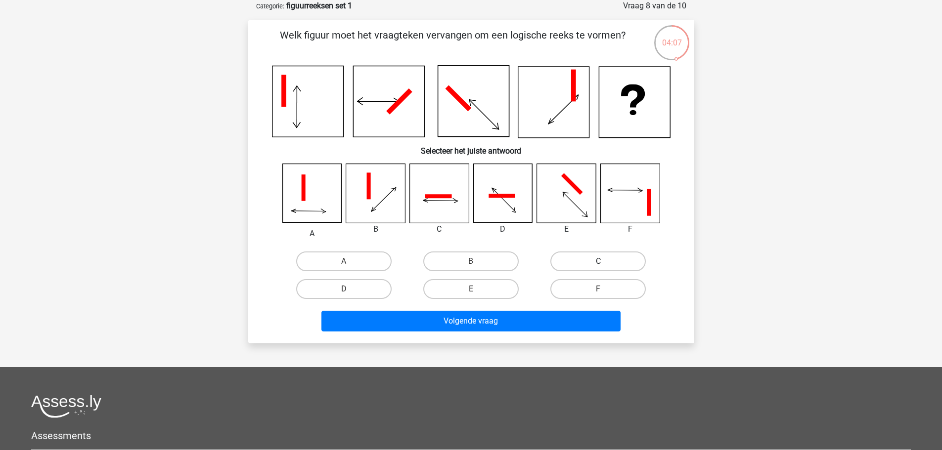
click at [603, 256] on label "C" at bounding box center [597, 262] width 95 height 20
click at [603, 262] on input "C" at bounding box center [601, 265] width 6 height 6
radio input "true"
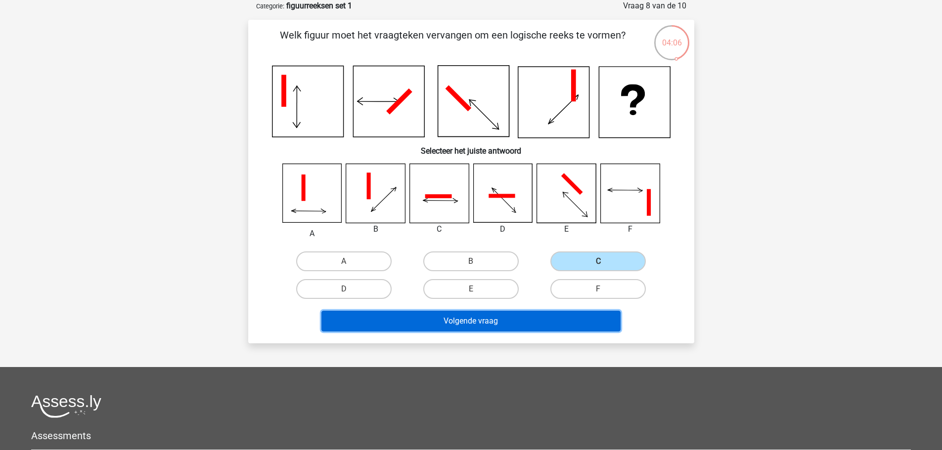
click at [516, 314] on button "Volgende vraag" at bounding box center [470, 321] width 299 height 21
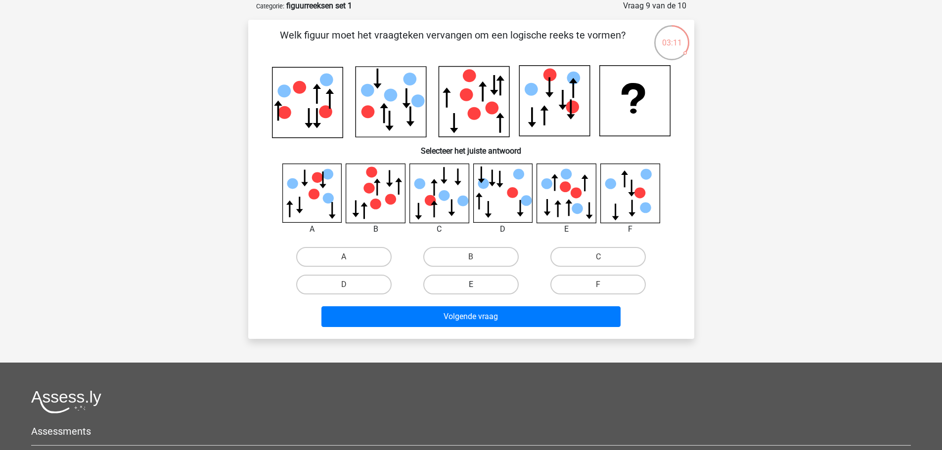
click at [488, 281] on label "E" at bounding box center [470, 285] width 95 height 20
click at [477, 285] on input "E" at bounding box center [474, 288] width 6 height 6
radio input "true"
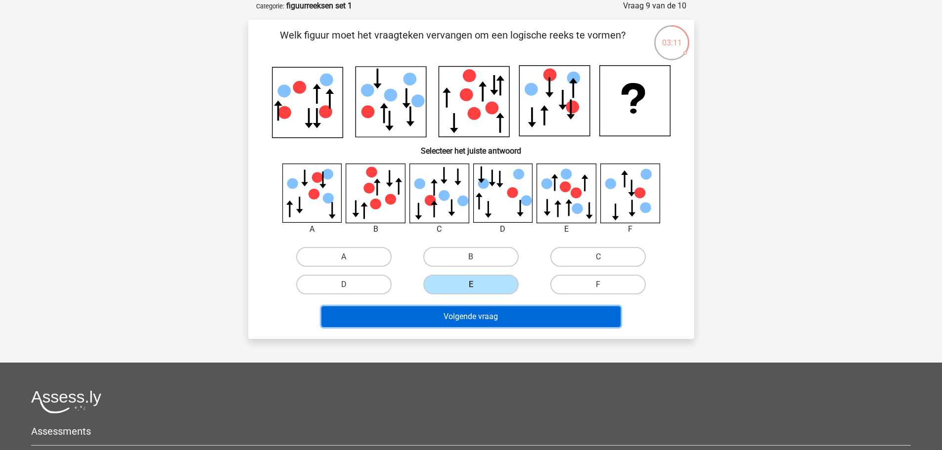
click at [486, 318] on button "Volgende vraag" at bounding box center [470, 317] width 299 height 21
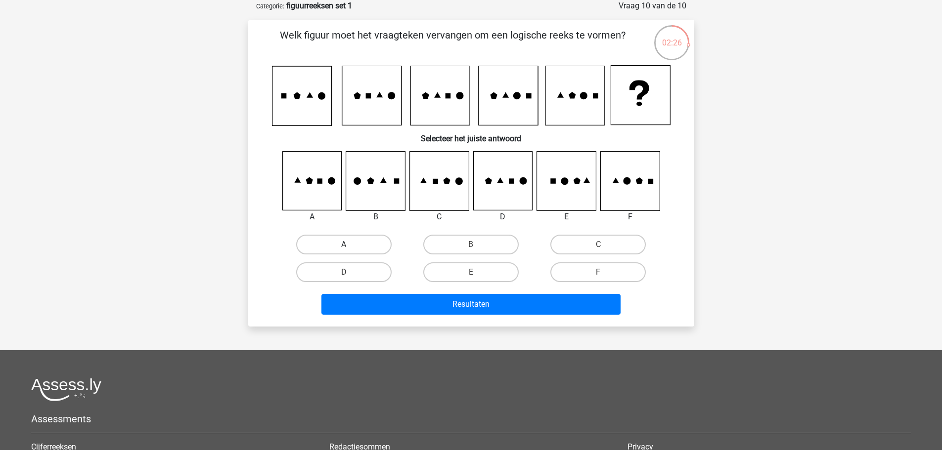
click at [342, 241] on label "A" at bounding box center [343, 245] width 95 height 20
click at [344, 245] on input "A" at bounding box center [347, 248] width 6 height 6
radio input "true"
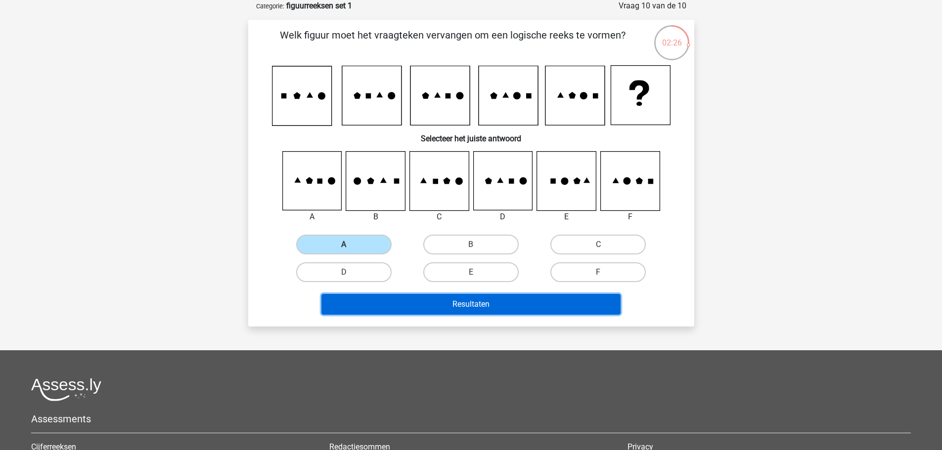
click at [429, 299] on button "Resultaten" at bounding box center [470, 304] width 299 height 21
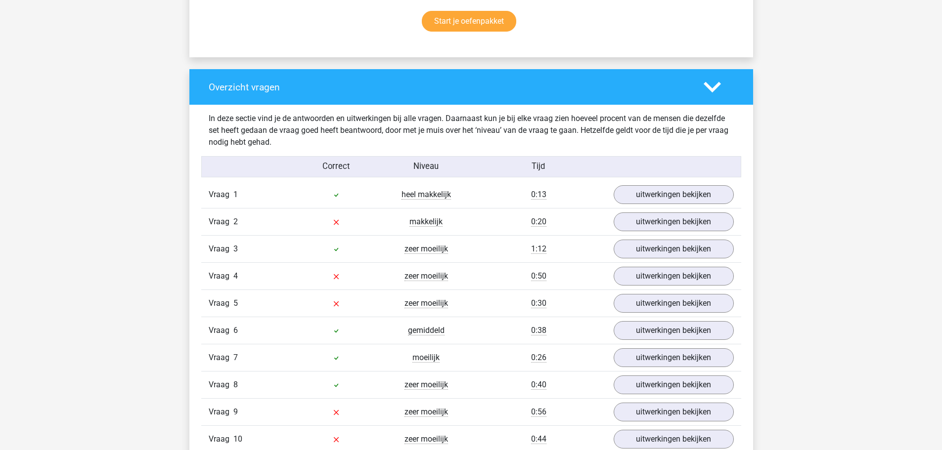
scroll to position [692, 0]
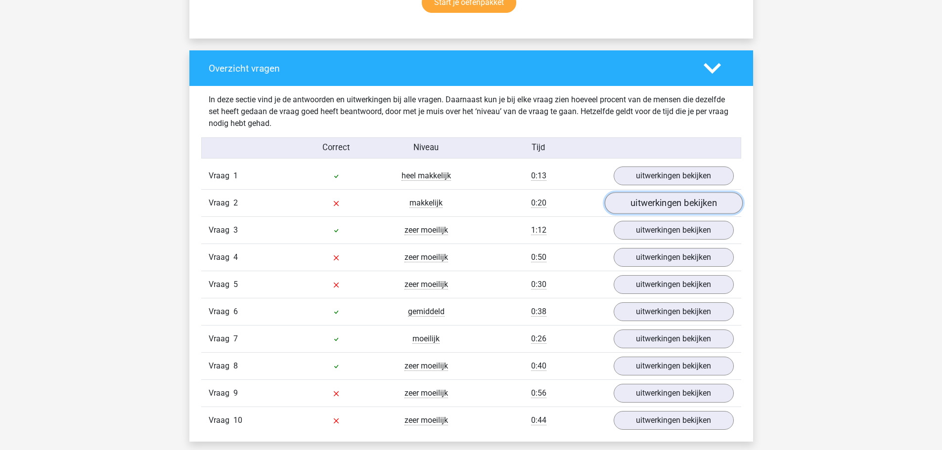
click at [699, 207] on link "uitwerkingen bekijken" at bounding box center [673, 204] width 138 height 22
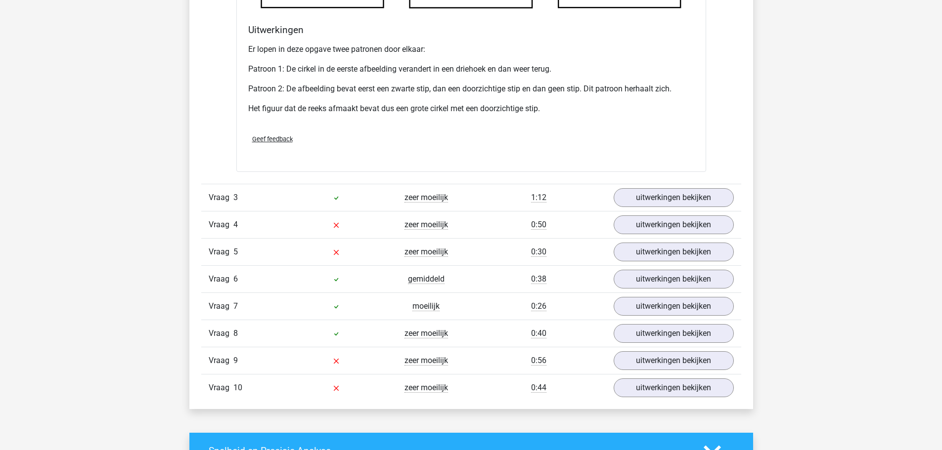
scroll to position [1533, 0]
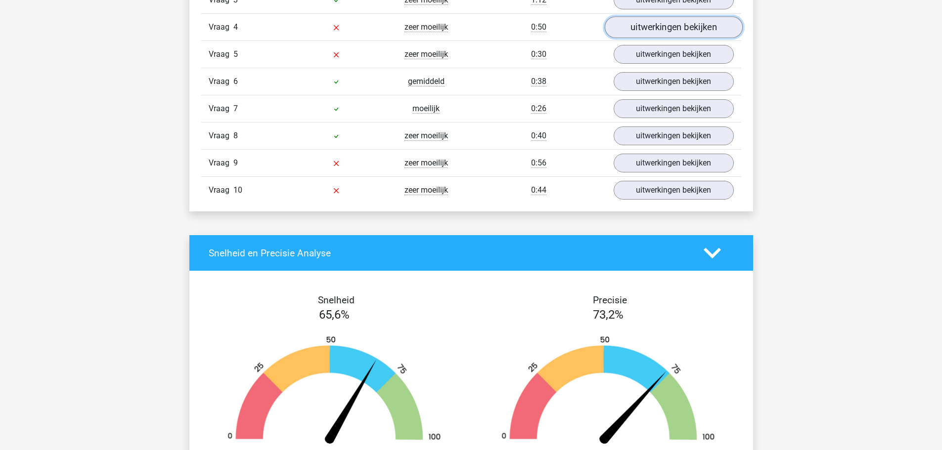
click at [634, 28] on link "uitwerkingen bekijken" at bounding box center [673, 28] width 138 height 22
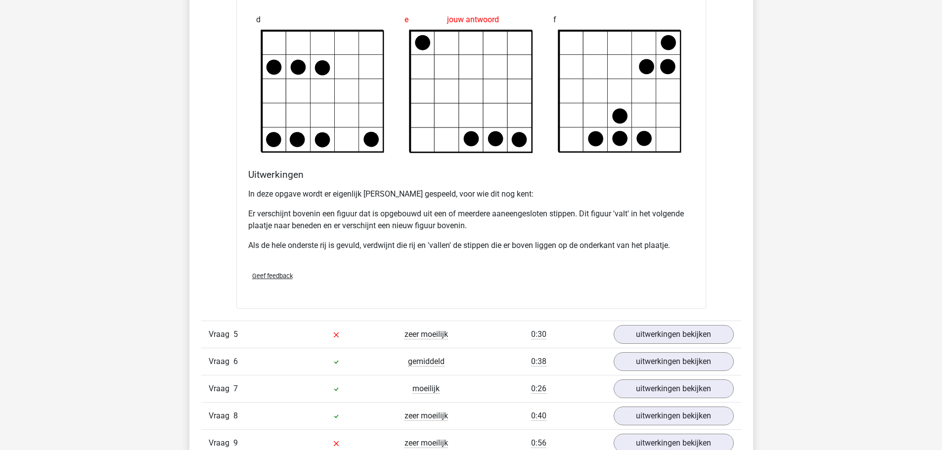
scroll to position [1928, 0]
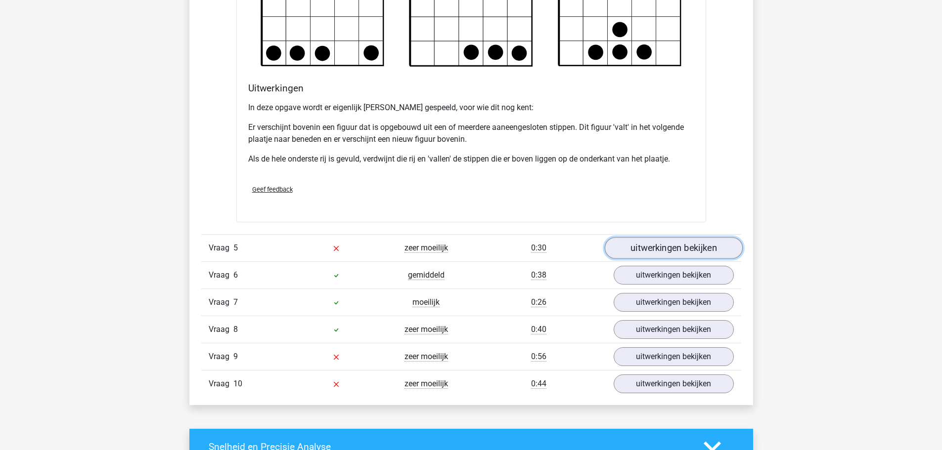
click at [658, 250] on link "uitwerkingen bekijken" at bounding box center [673, 248] width 138 height 22
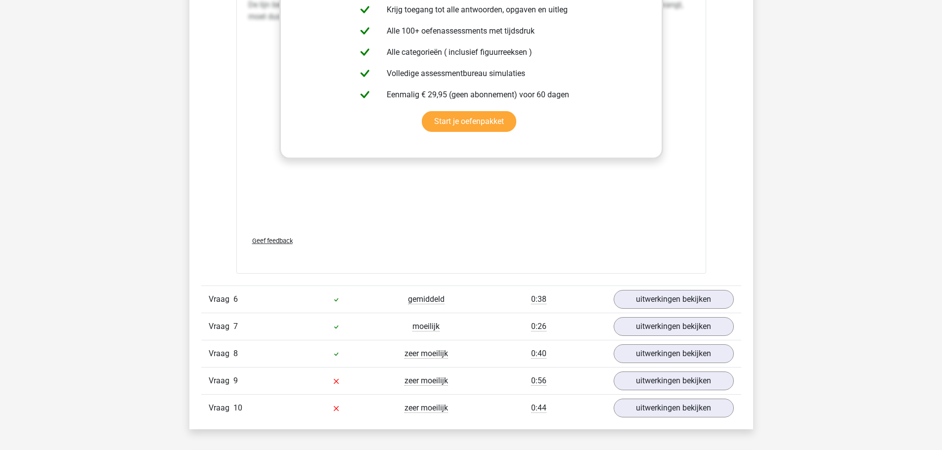
scroll to position [2818, 0]
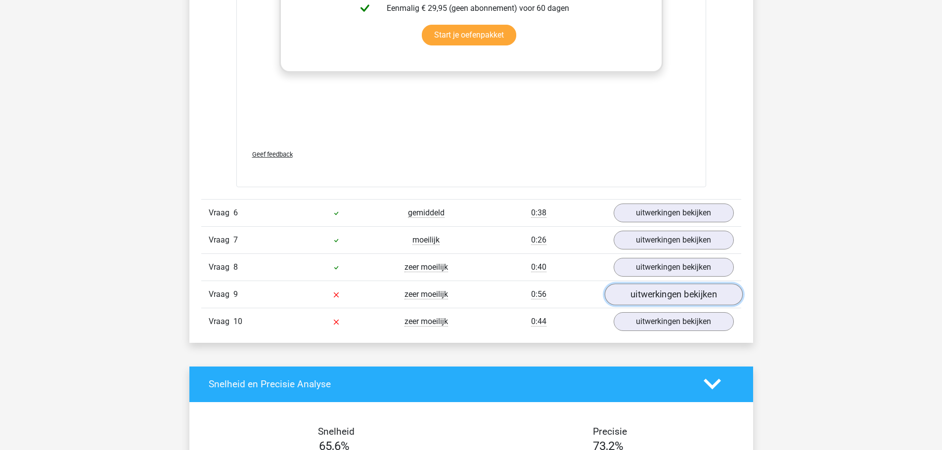
click at [623, 298] on link "uitwerkingen bekijken" at bounding box center [673, 295] width 138 height 22
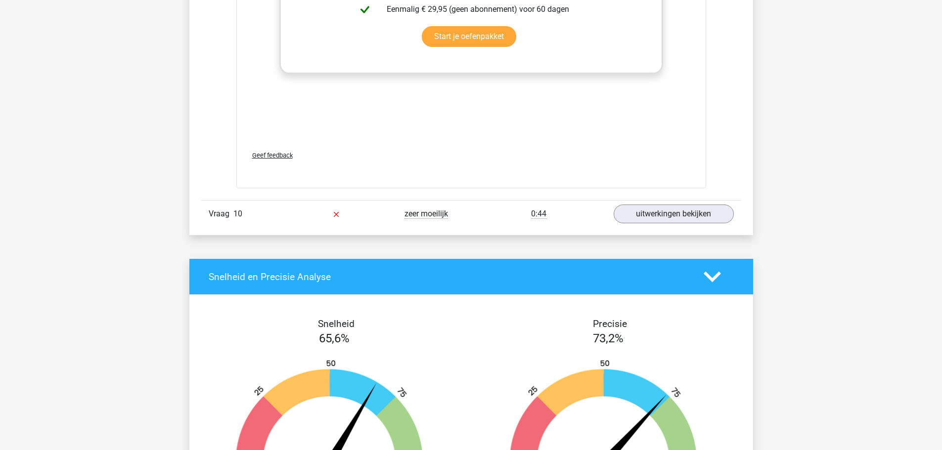
scroll to position [3757, 0]
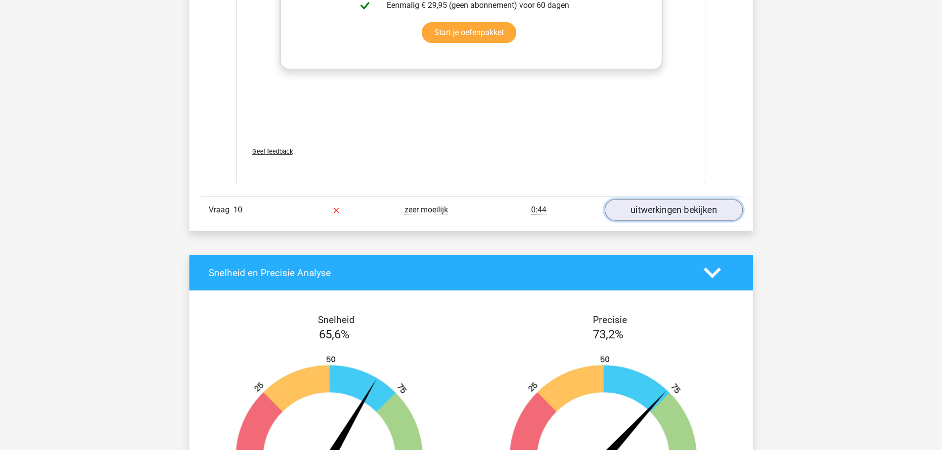
click at [641, 212] on link "uitwerkingen bekijken" at bounding box center [673, 210] width 138 height 22
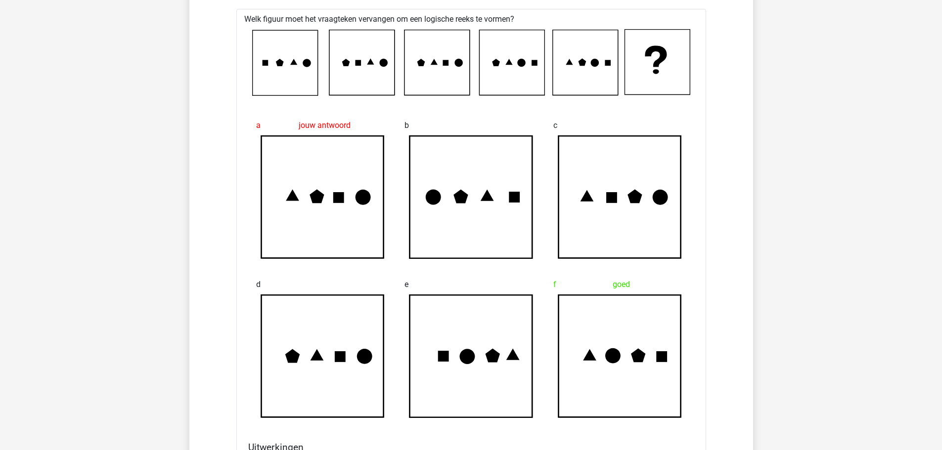
scroll to position [3955, 0]
